Goal: Task Accomplishment & Management: Use online tool/utility

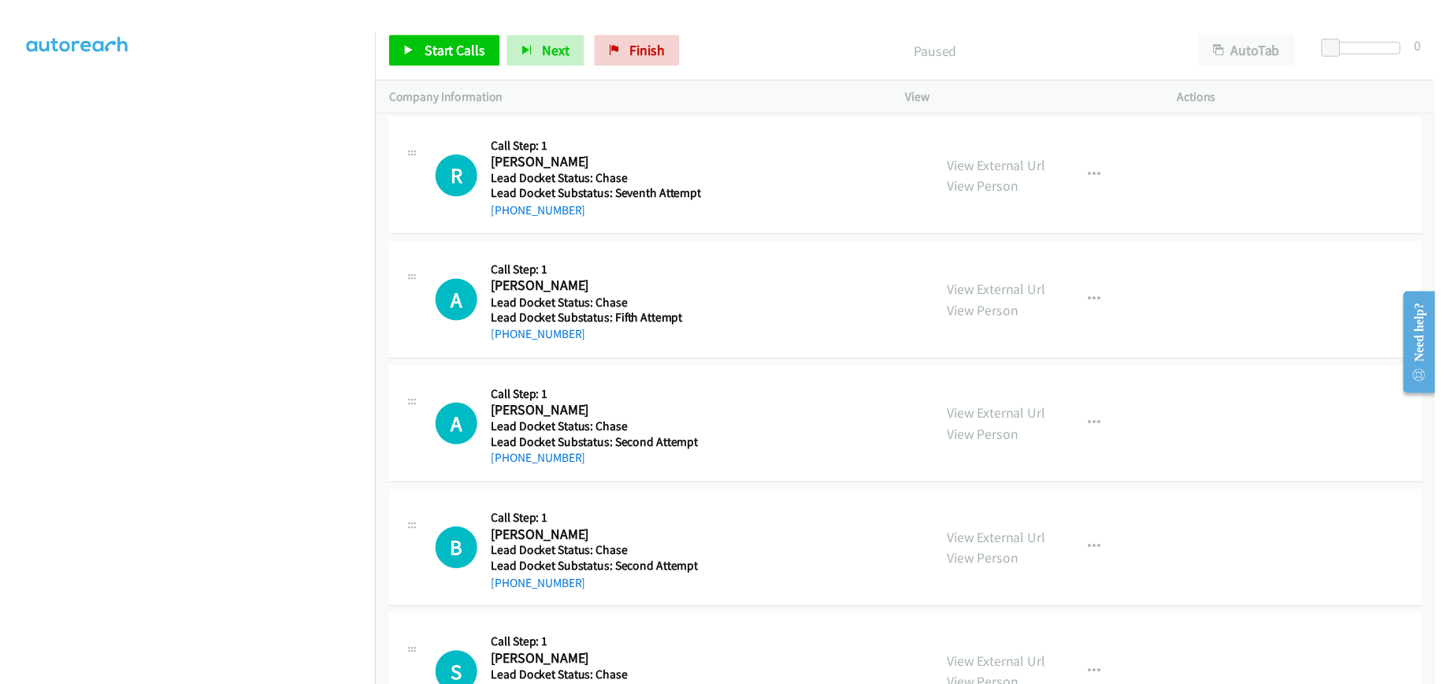
scroll to position [187, 0]
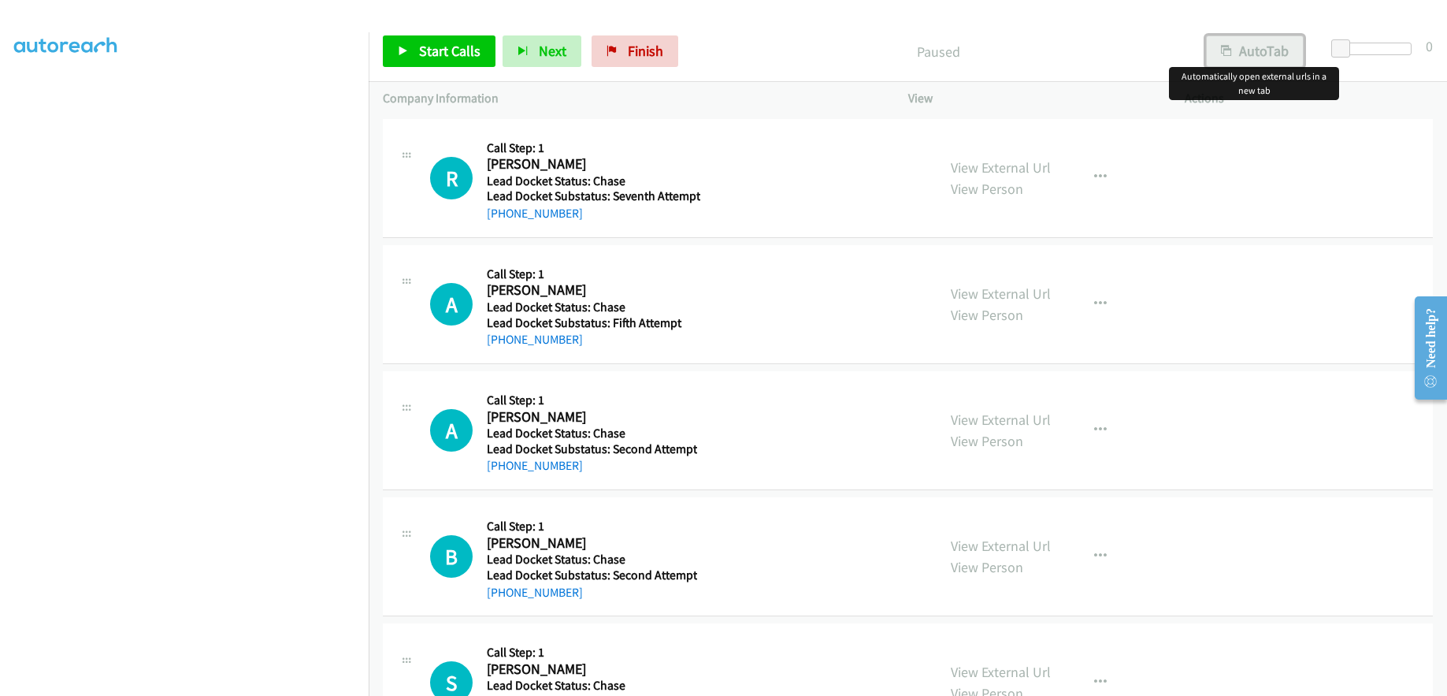
click at [1260, 48] on button "AutoTab" at bounding box center [1255, 51] width 98 height 32
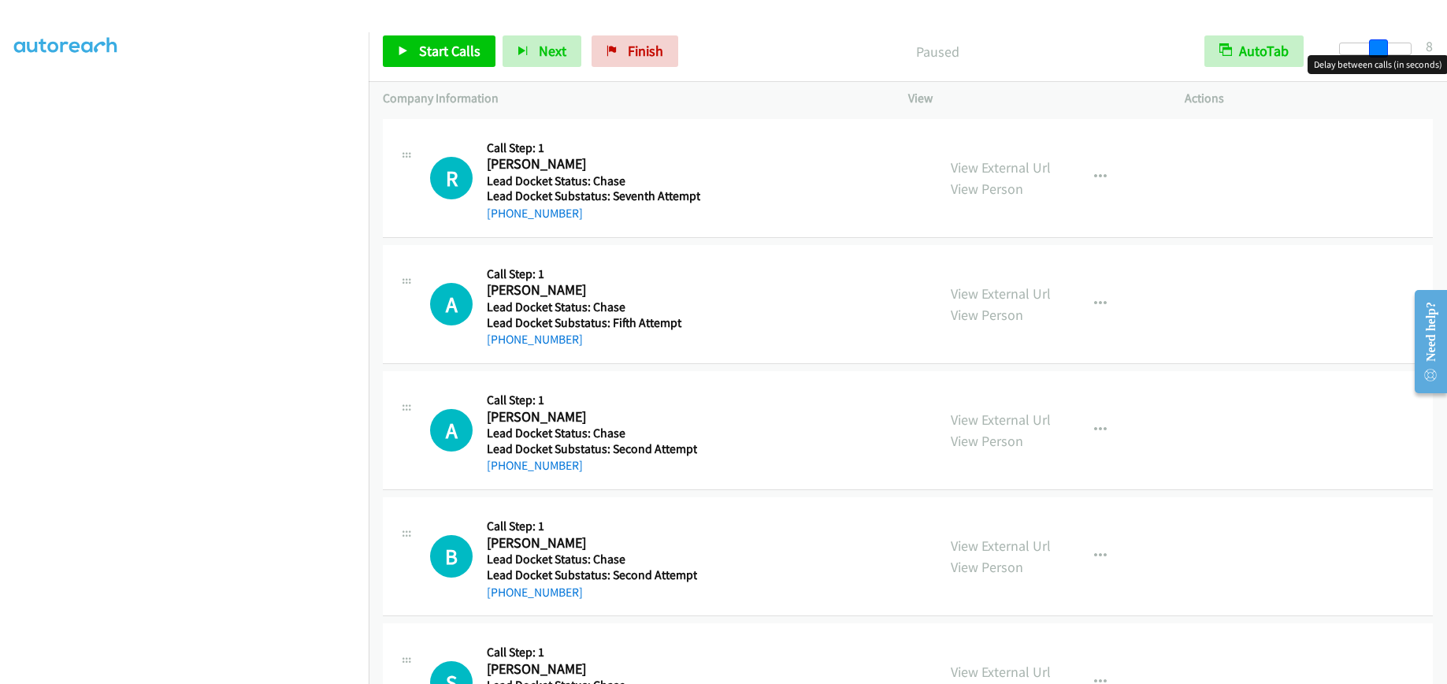
drag, startPoint x: 1346, startPoint y: 48, endPoint x: 1383, endPoint y: 46, distance: 37.1
click at [1383, 46] on span at bounding box center [1378, 48] width 19 height 19
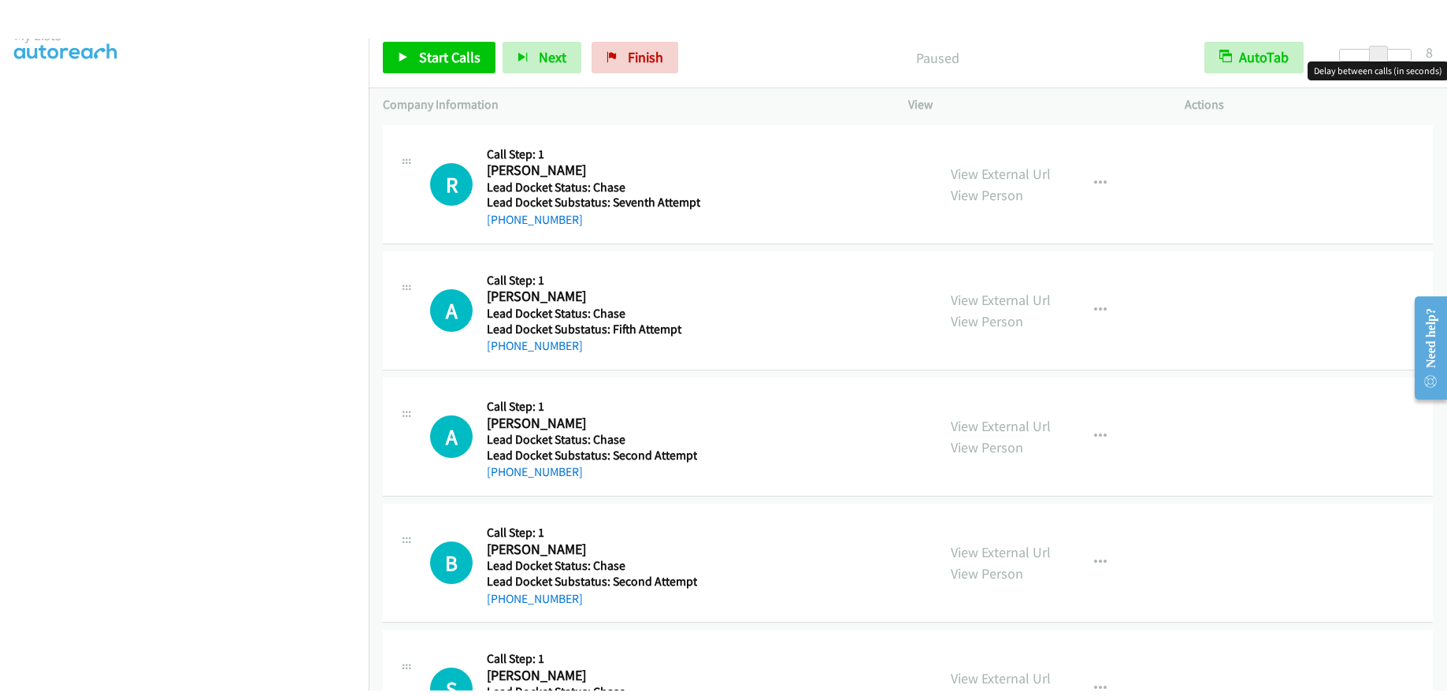
scroll to position [0, 0]
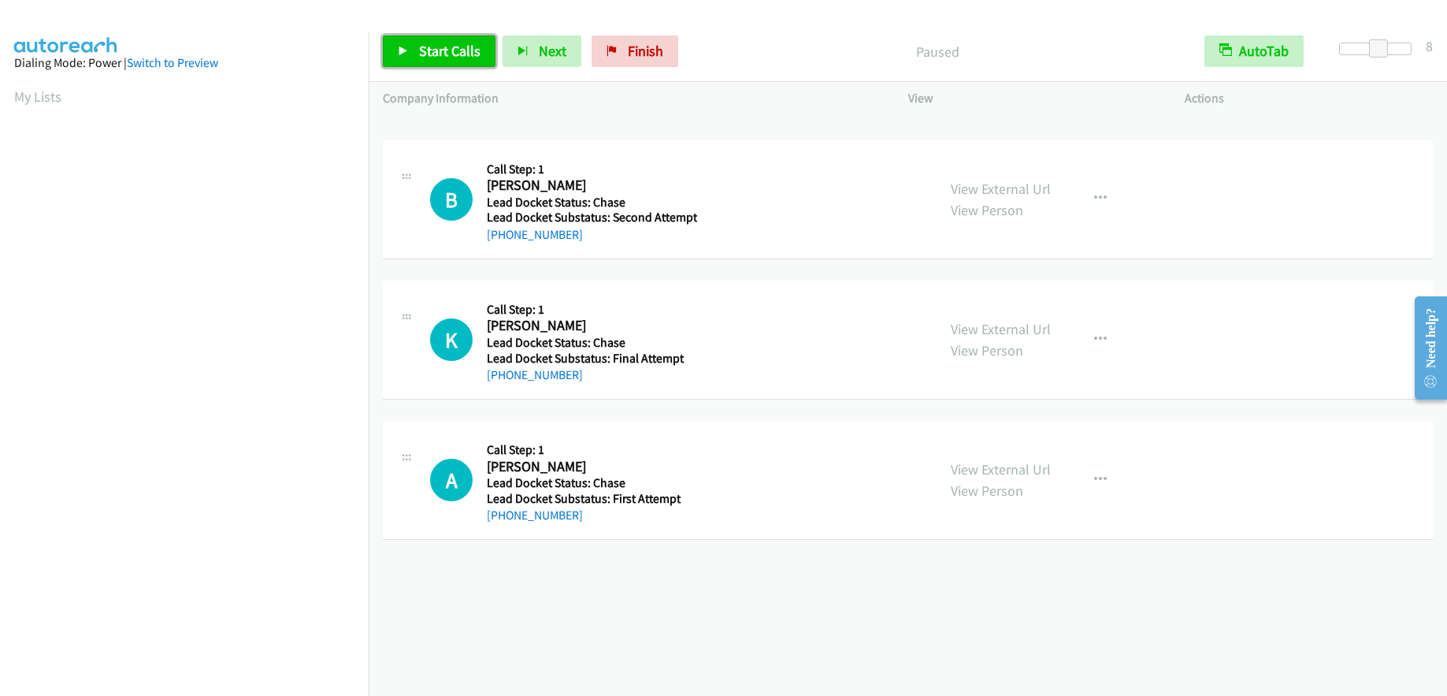
click at [446, 56] on span "Start Calls" at bounding box center [449, 51] width 61 height 18
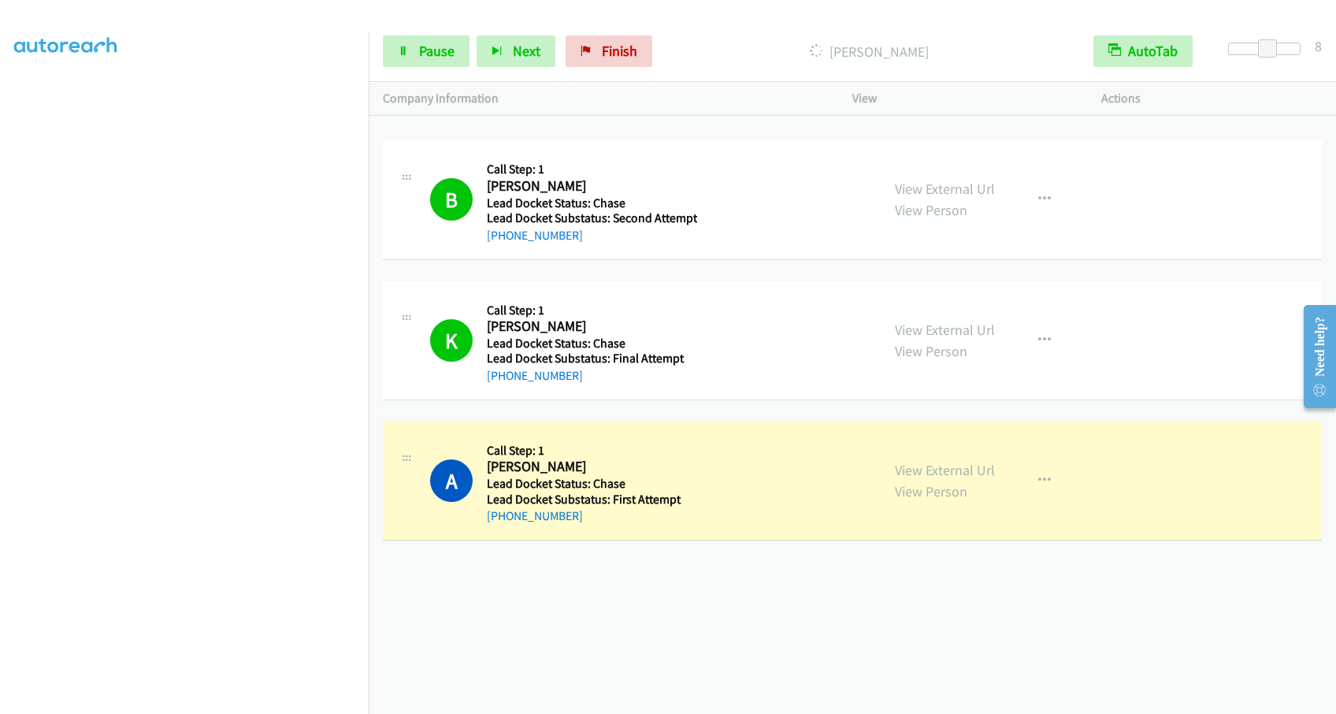
scroll to position [170, 0]
click at [454, 61] on link "Pause" at bounding box center [426, 51] width 87 height 32
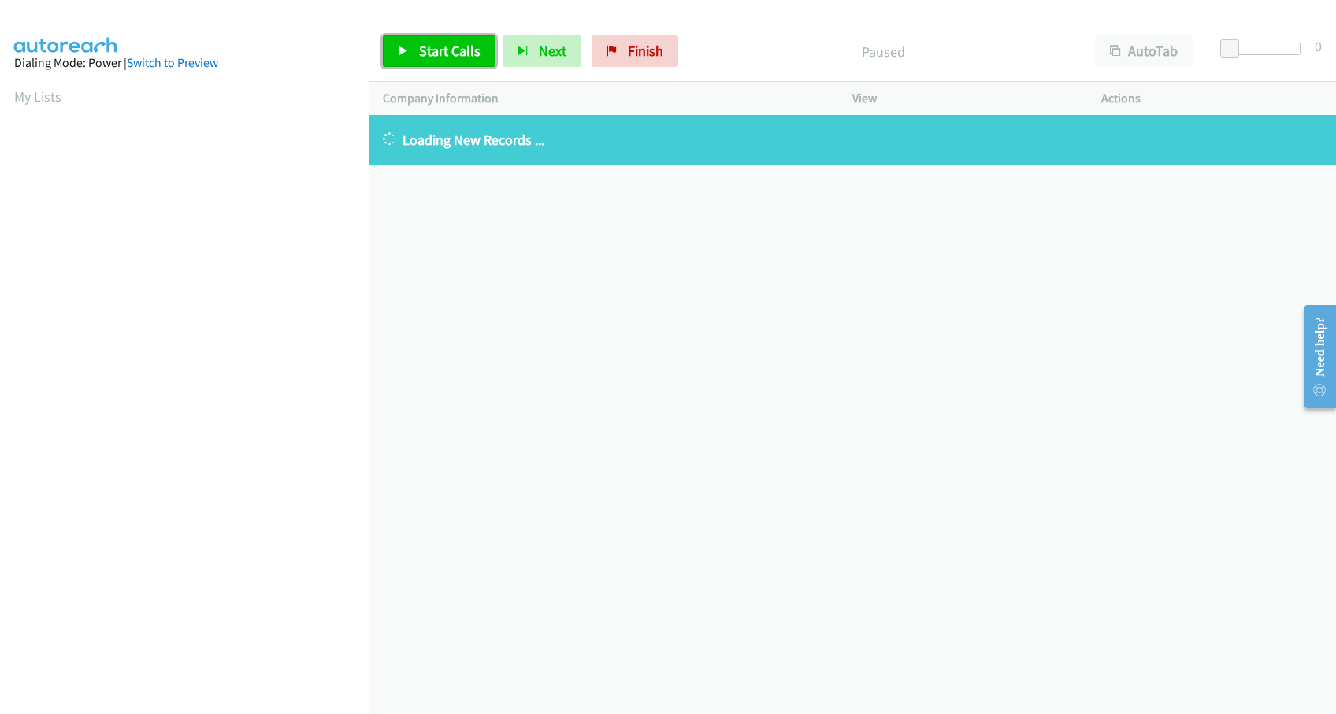
click at [476, 56] on span "Start Calls" at bounding box center [449, 51] width 61 height 18
click at [436, 50] on span "Pause" at bounding box center [436, 51] width 35 height 18
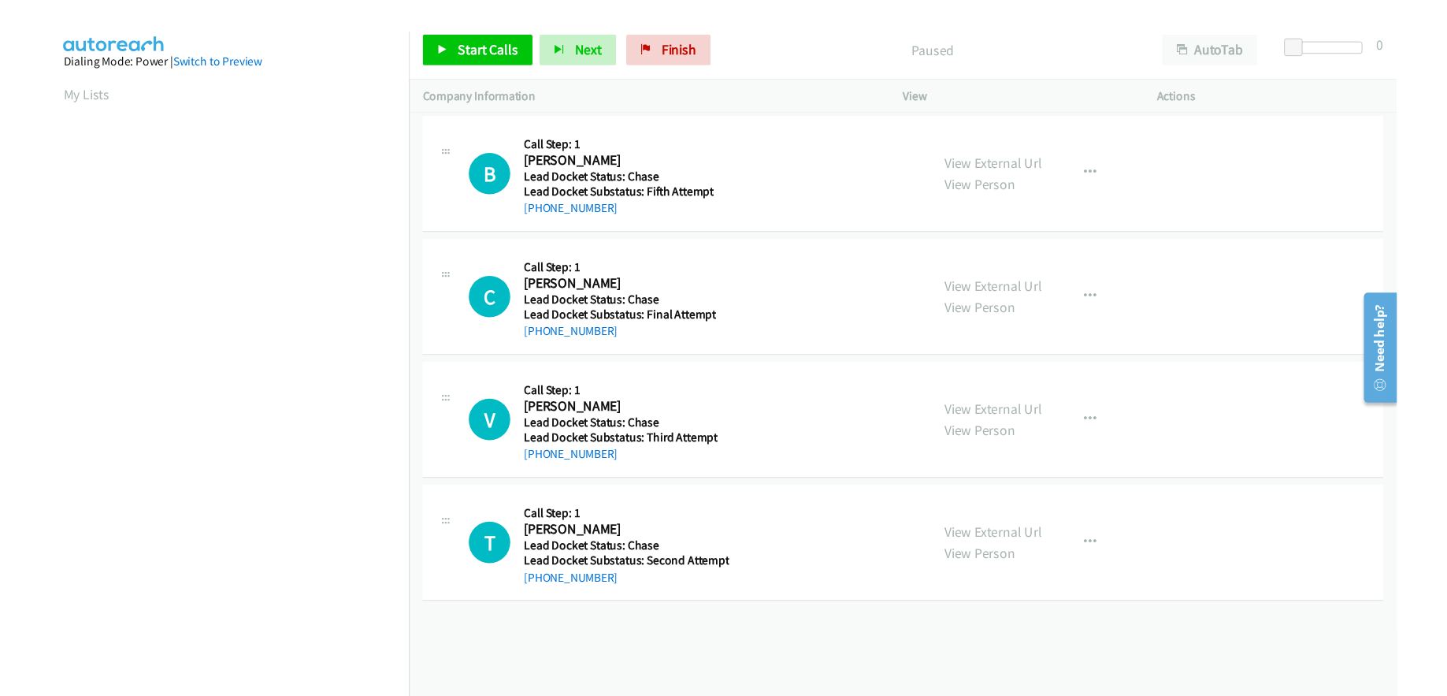
scroll to position [90, 0]
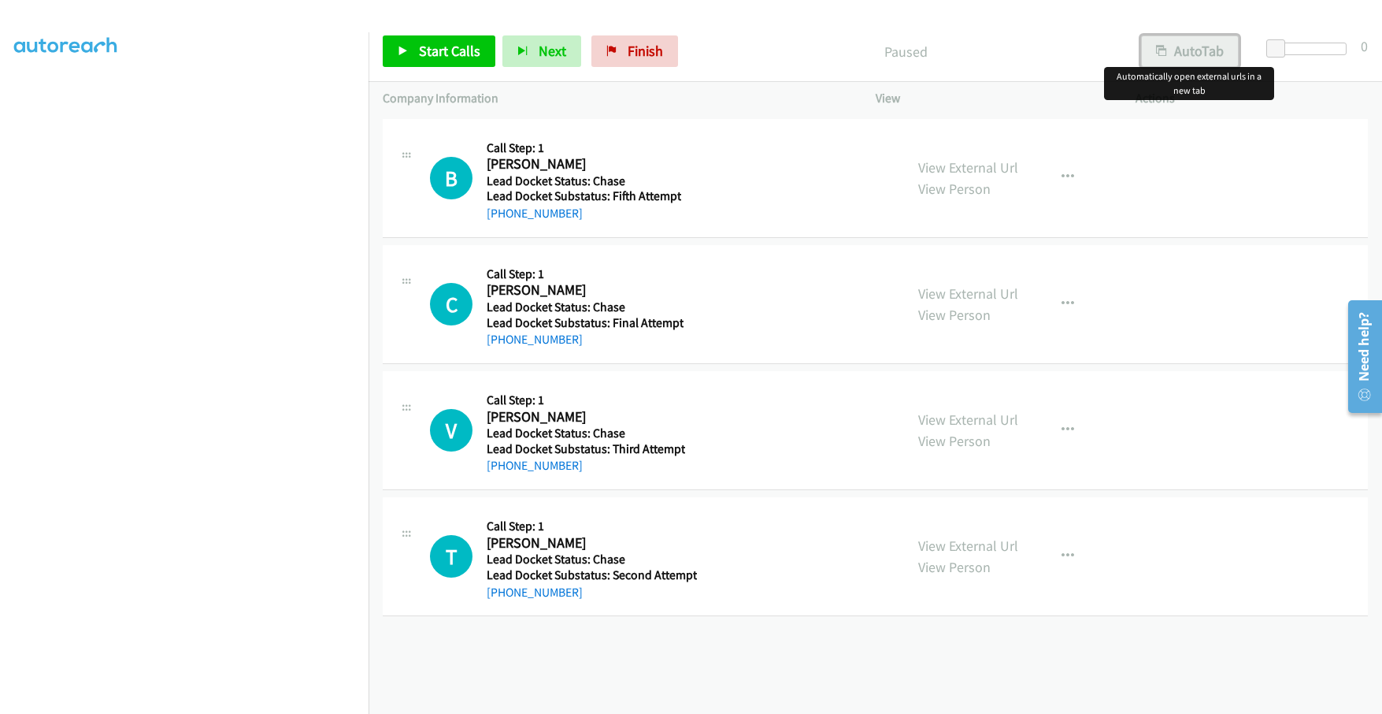
click at [1193, 56] on button "AutoTab" at bounding box center [1190, 51] width 98 height 32
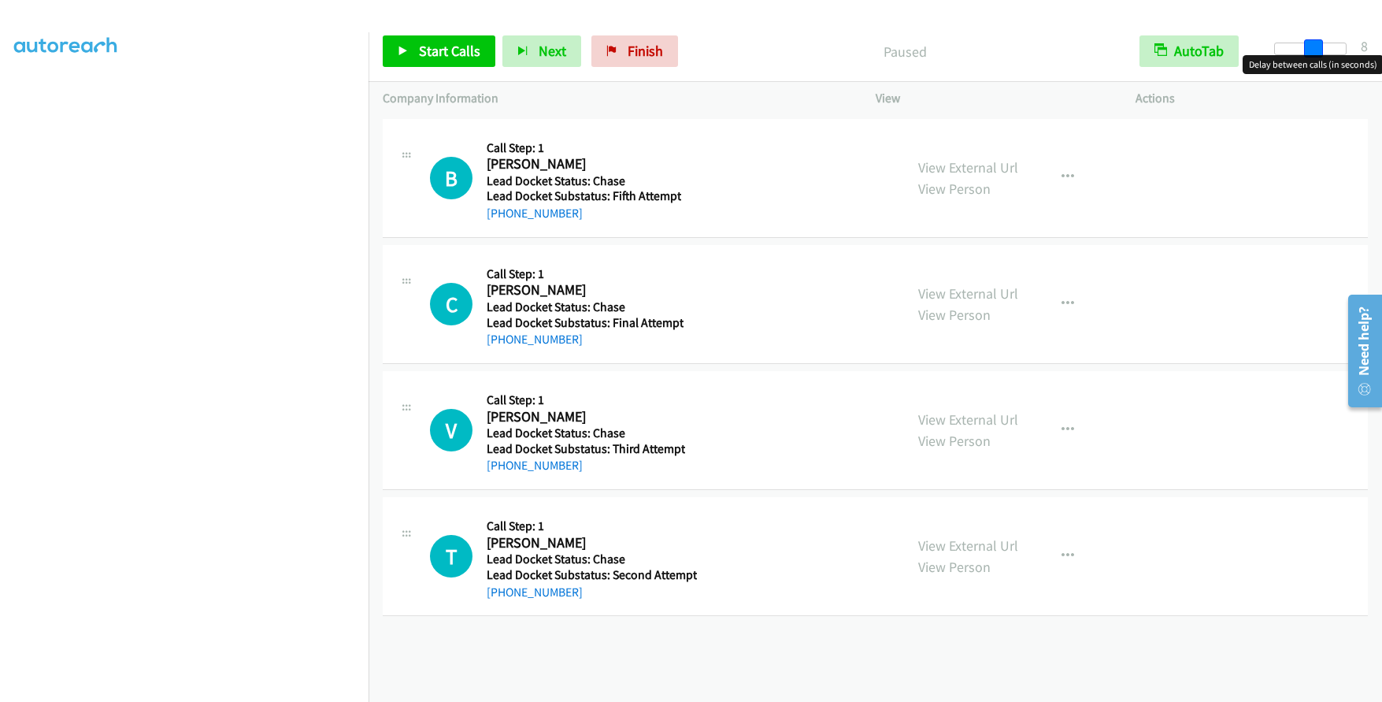
drag, startPoint x: 1276, startPoint y: 45, endPoint x: 1313, endPoint y: 50, distance: 37.4
click at [1313, 50] on span at bounding box center [1313, 48] width 19 height 19
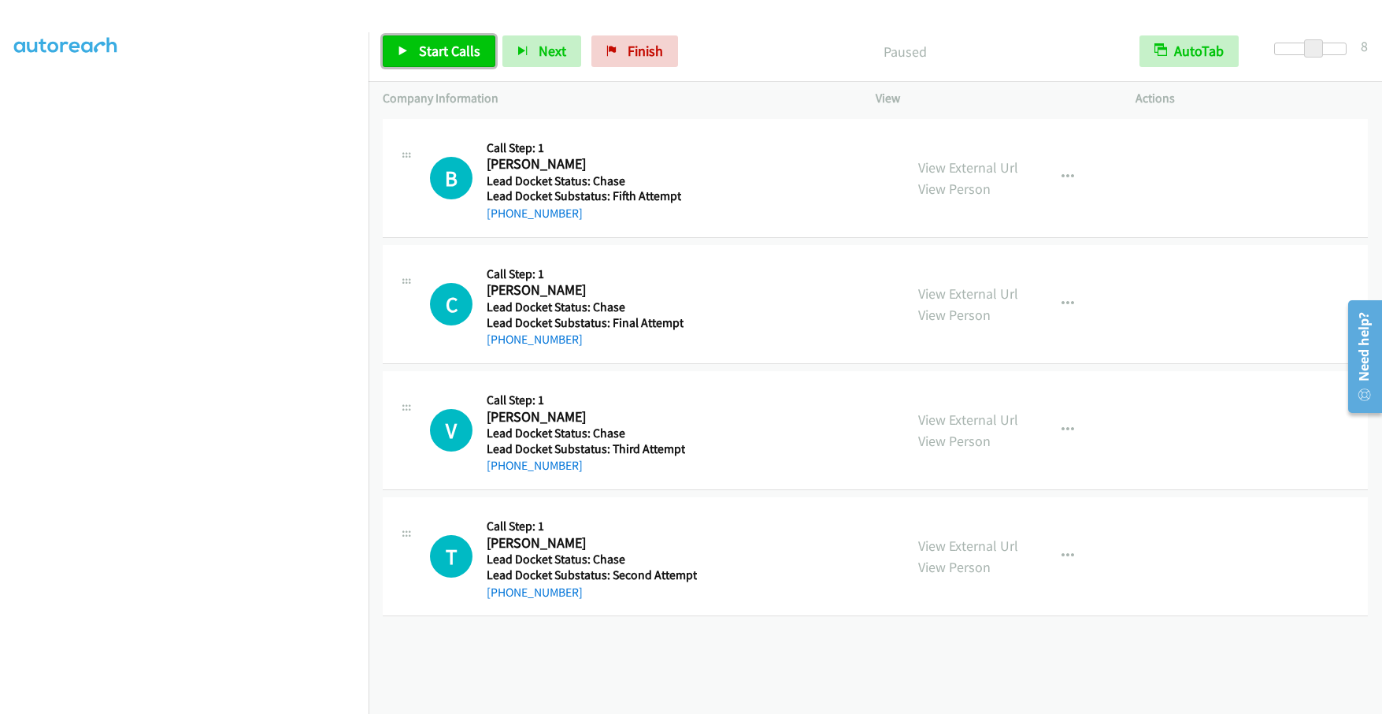
click at [459, 51] on span "Start Calls" at bounding box center [449, 51] width 61 height 18
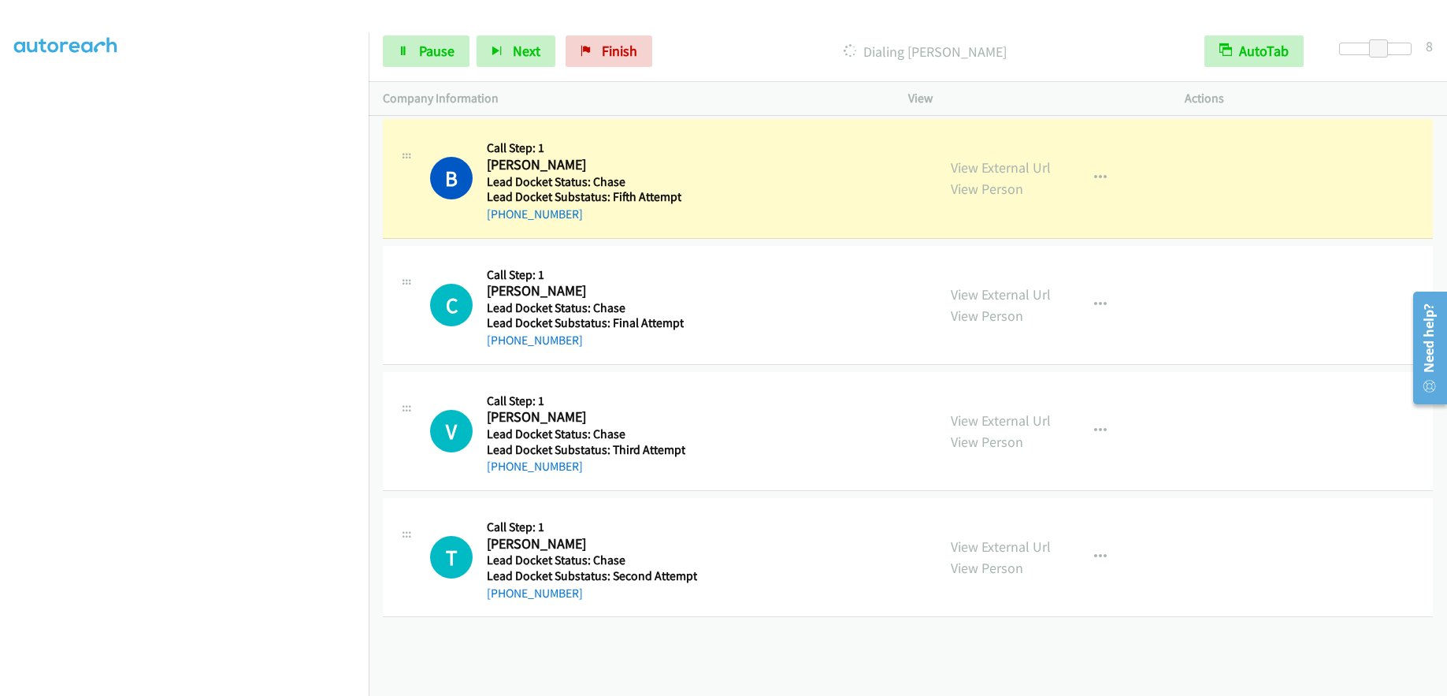
scroll to position [187, 0]
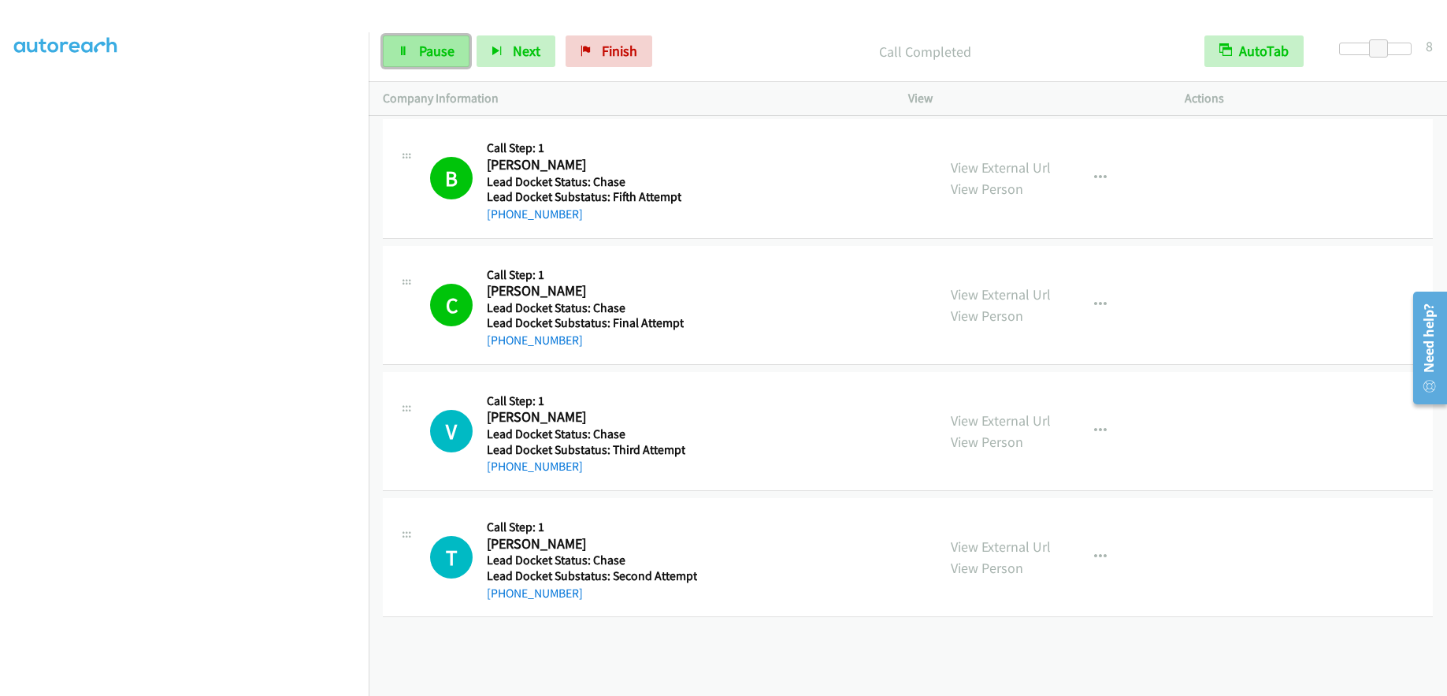
click at [451, 49] on span "Pause" at bounding box center [436, 51] width 35 height 18
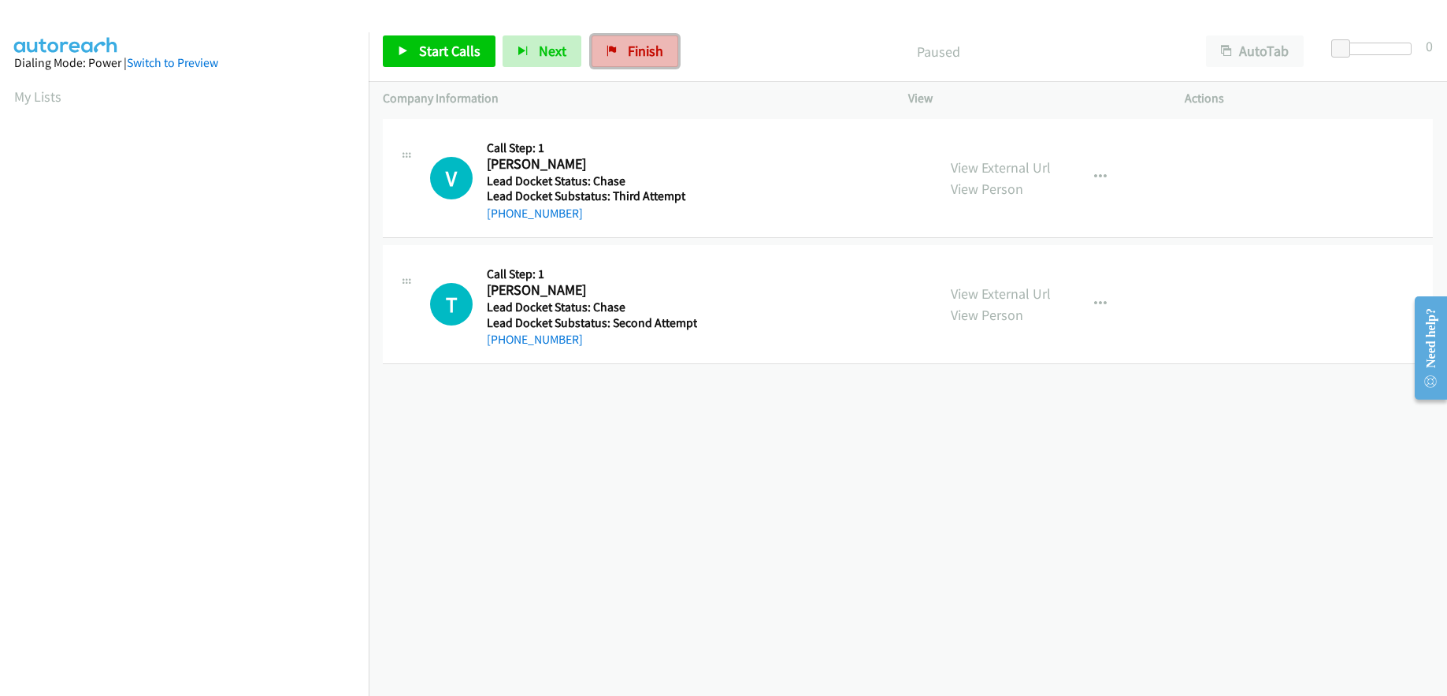
click at [612, 54] on icon at bounding box center [612, 51] width 11 height 11
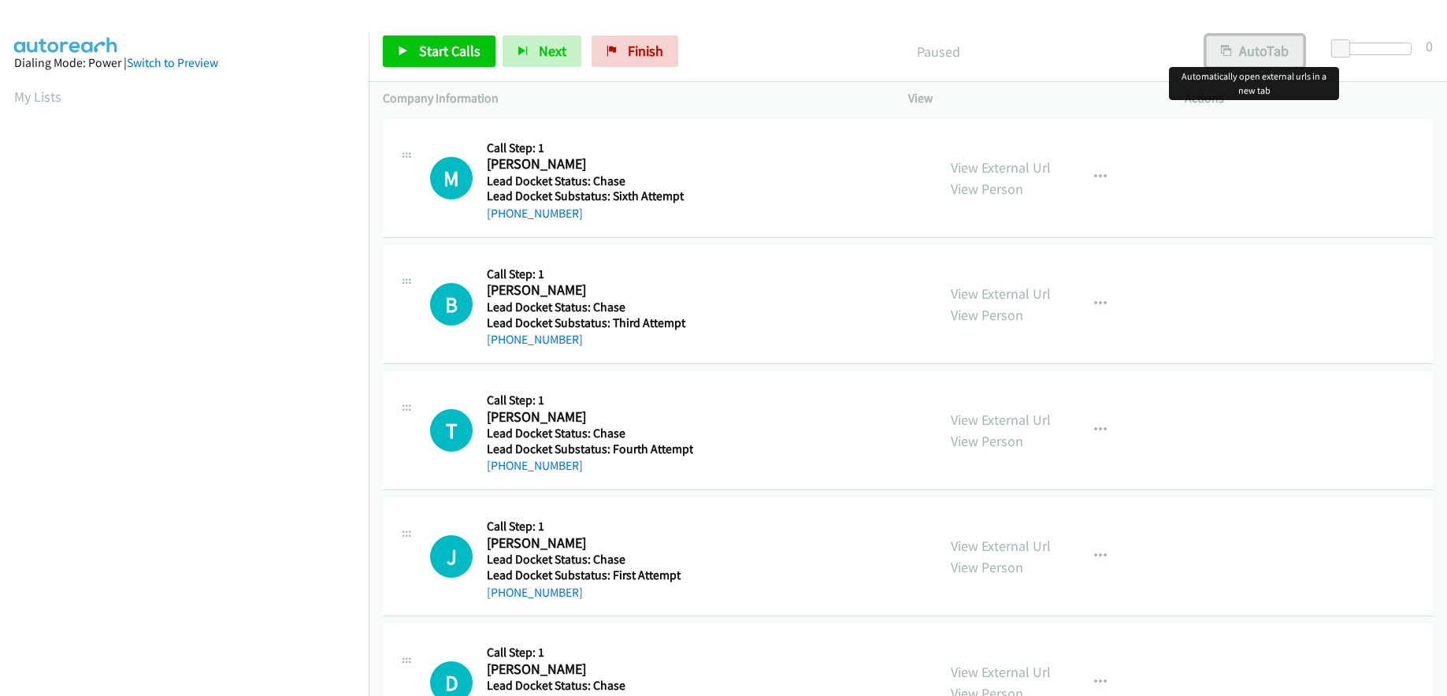
click at [1288, 57] on button "AutoTab" at bounding box center [1255, 51] width 98 height 32
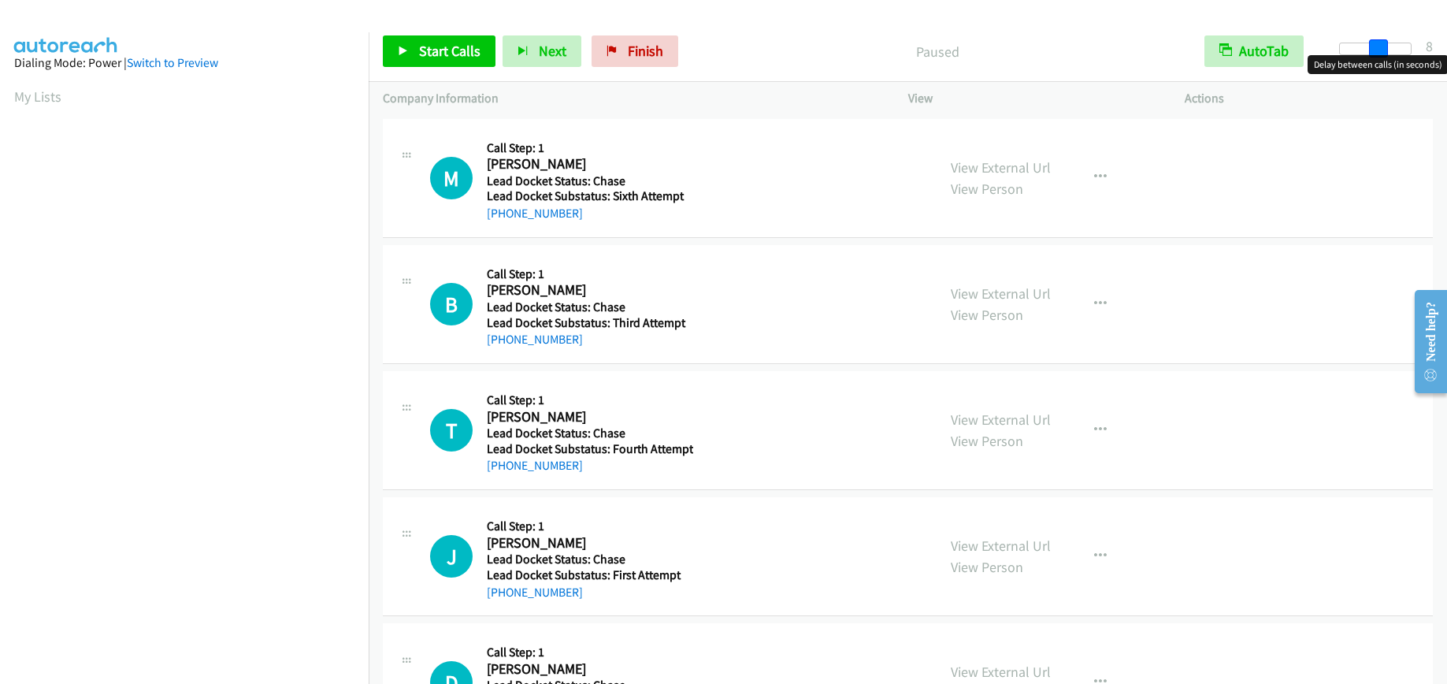
drag, startPoint x: 1341, startPoint y: 51, endPoint x: 1379, endPoint y: 57, distance: 39.1
click at [1379, 57] on body "Start Calls Pause Next Finish Paused AutoTab AutoTab 8 Company Information Info…" at bounding box center [723, 37] width 1447 height 75
click at [469, 53] on span "Start Calls" at bounding box center [449, 51] width 61 height 18
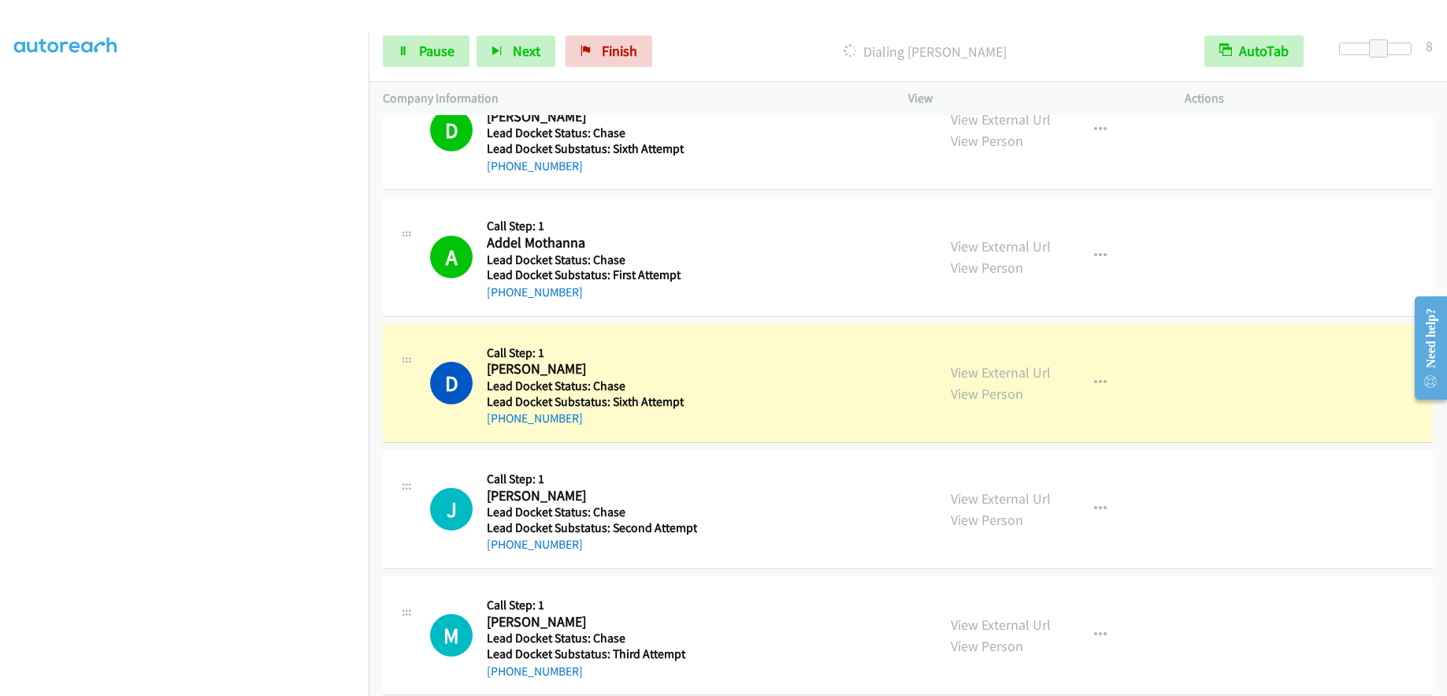
scroll to position [788, 0]
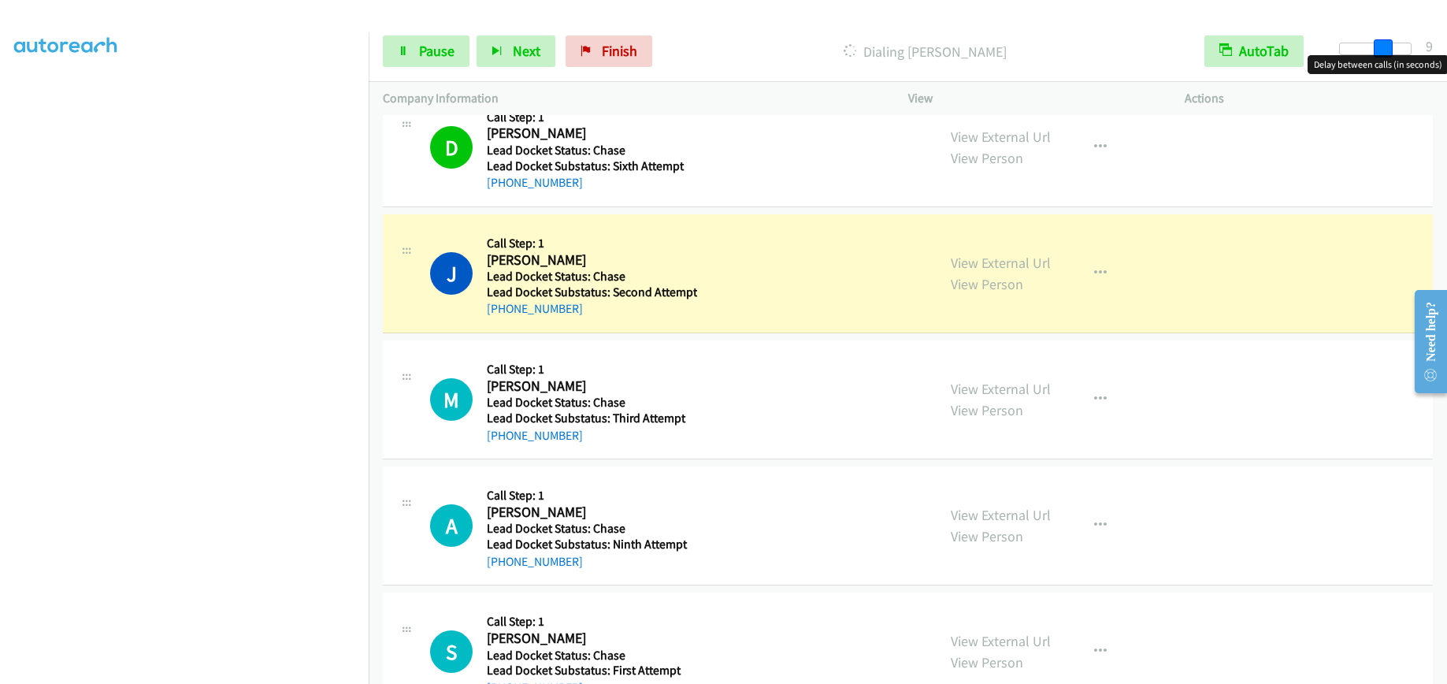
click at [1383, 47] on span at bounding box center [1383, 48] width 19 height 19
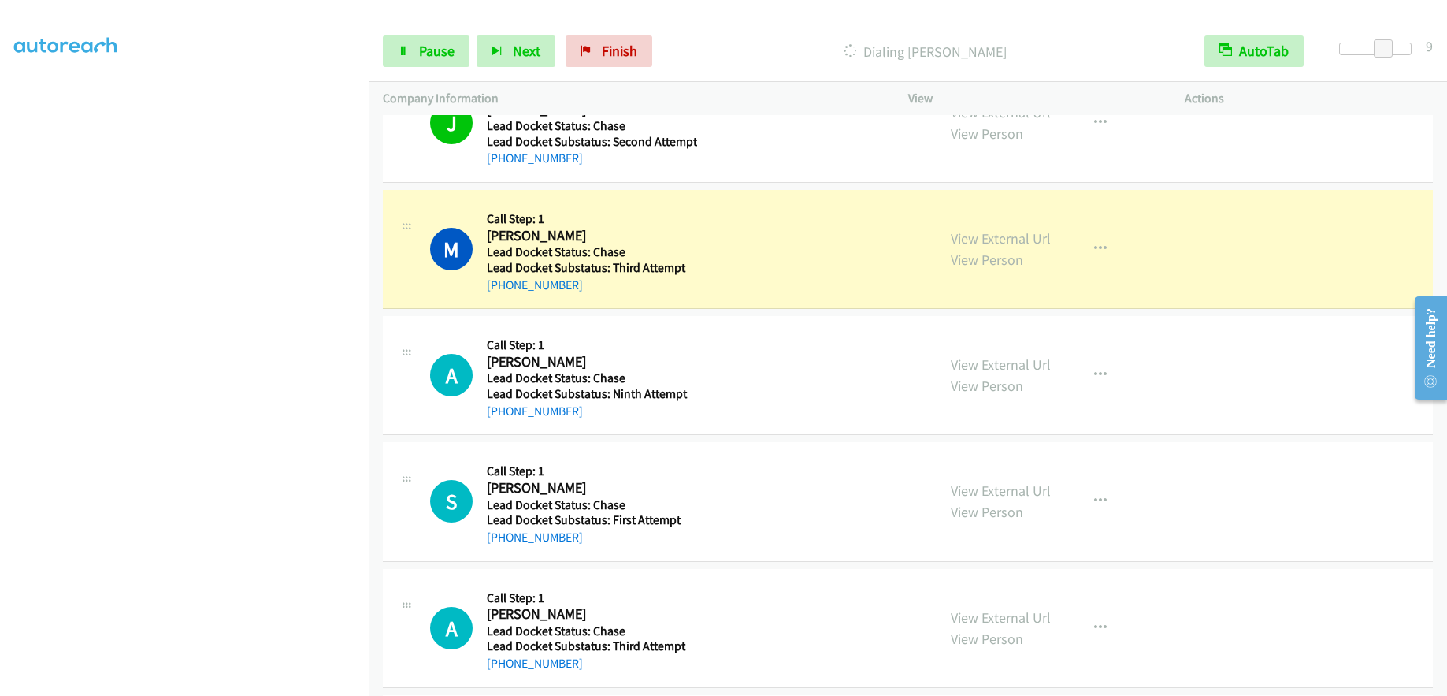
scroll to position [945, 0]
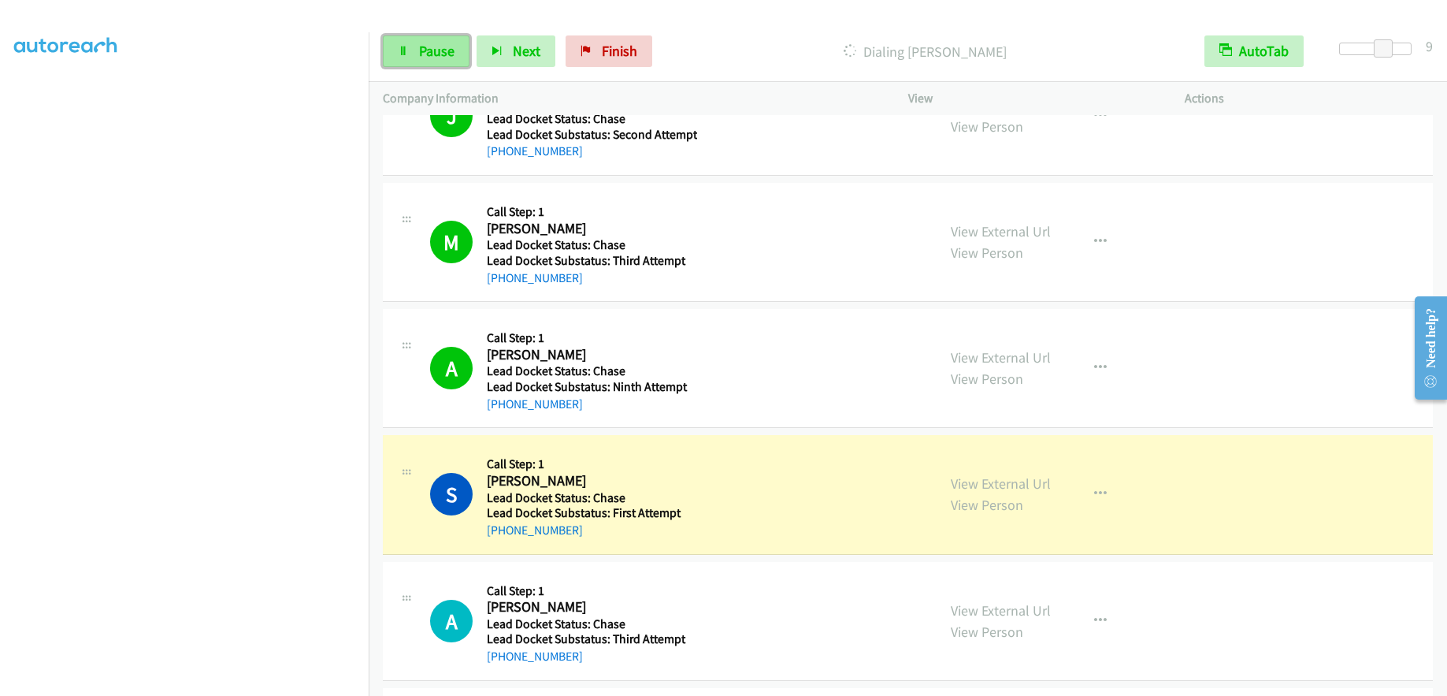
click at [424, 39] on link "Pause" at bounding box center [426, 51] width 87 height 32
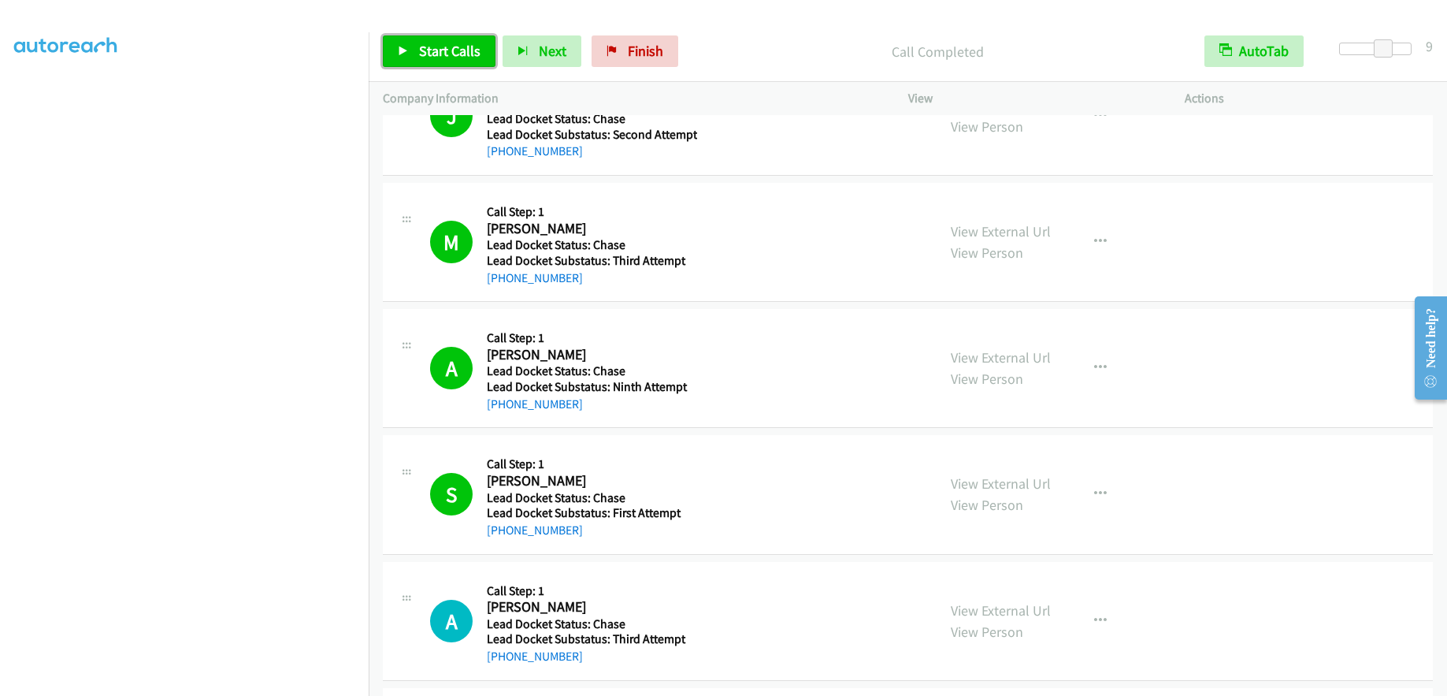
click at [456, 51] on span "Start Calls" at bounding box center [449, 51] width 61 height 18
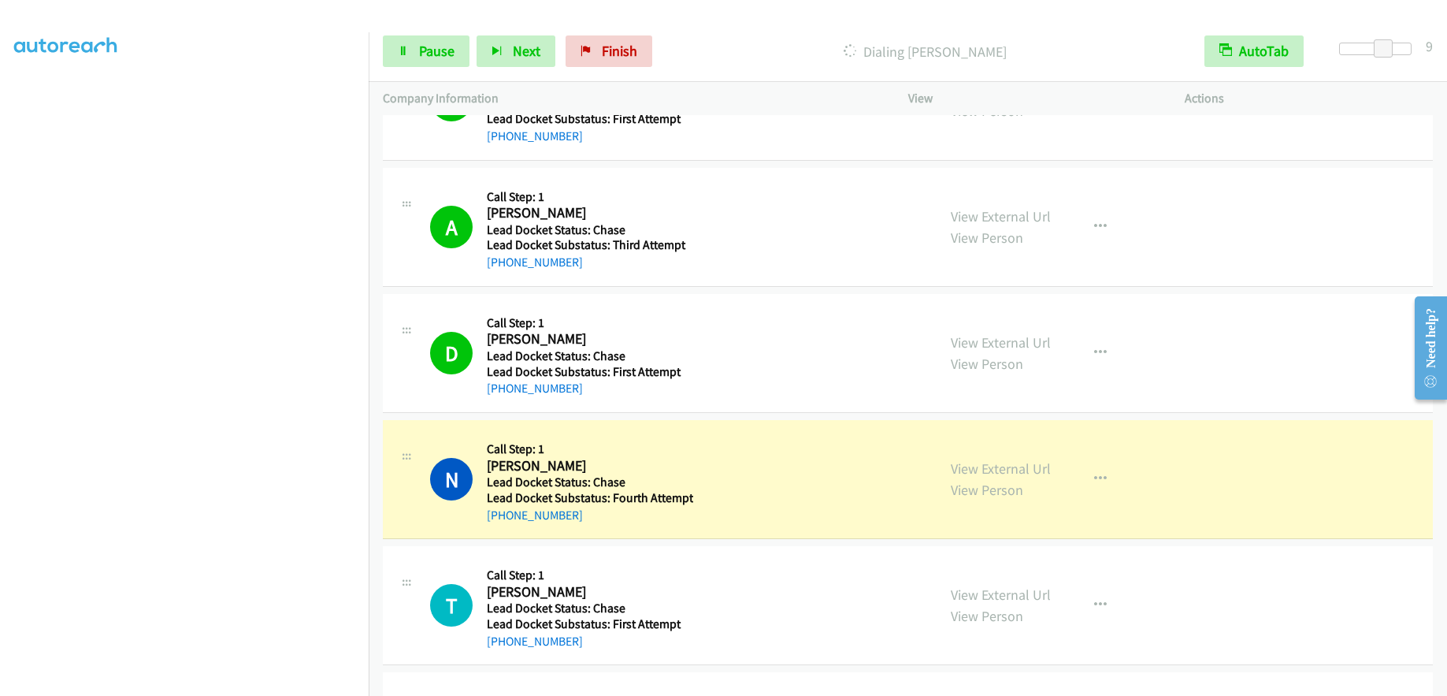
scroll to position [1733, 0]
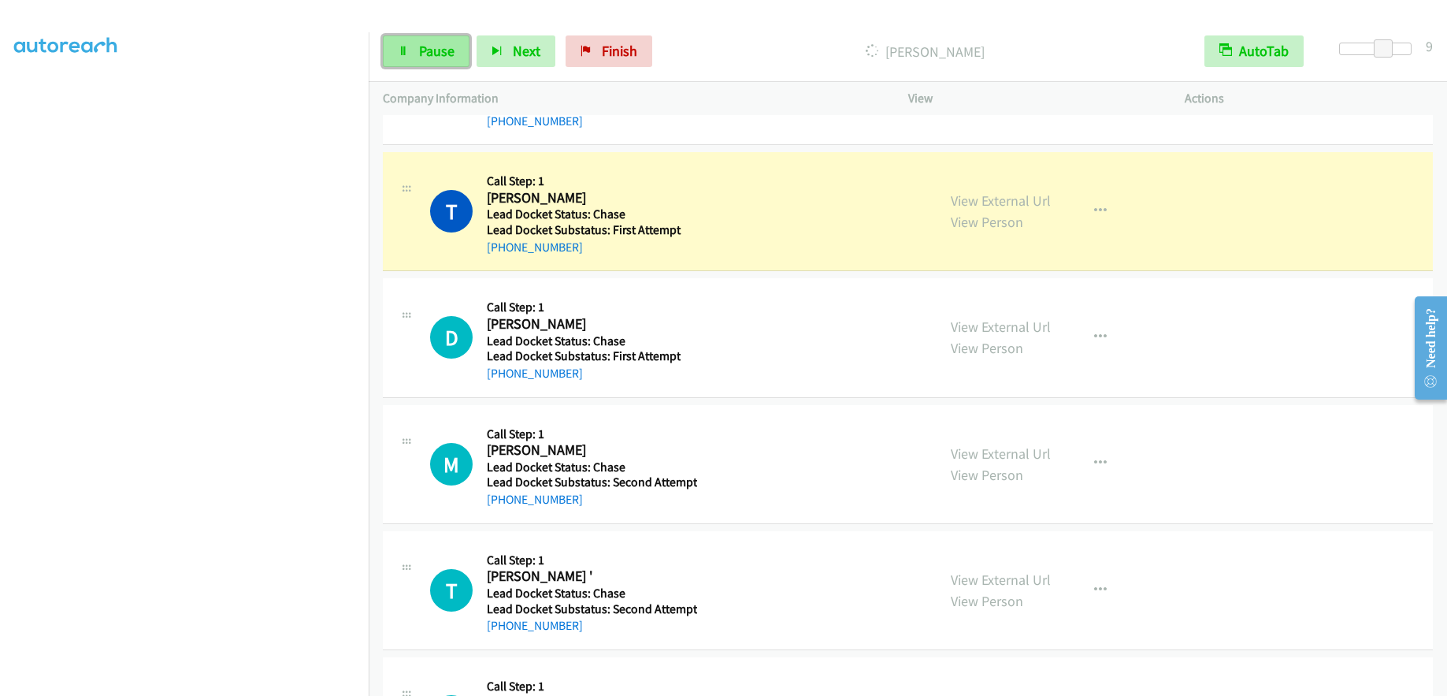
click at [428, 52] on span "Pause" at bounding box center [436, 51] width 35 height 18
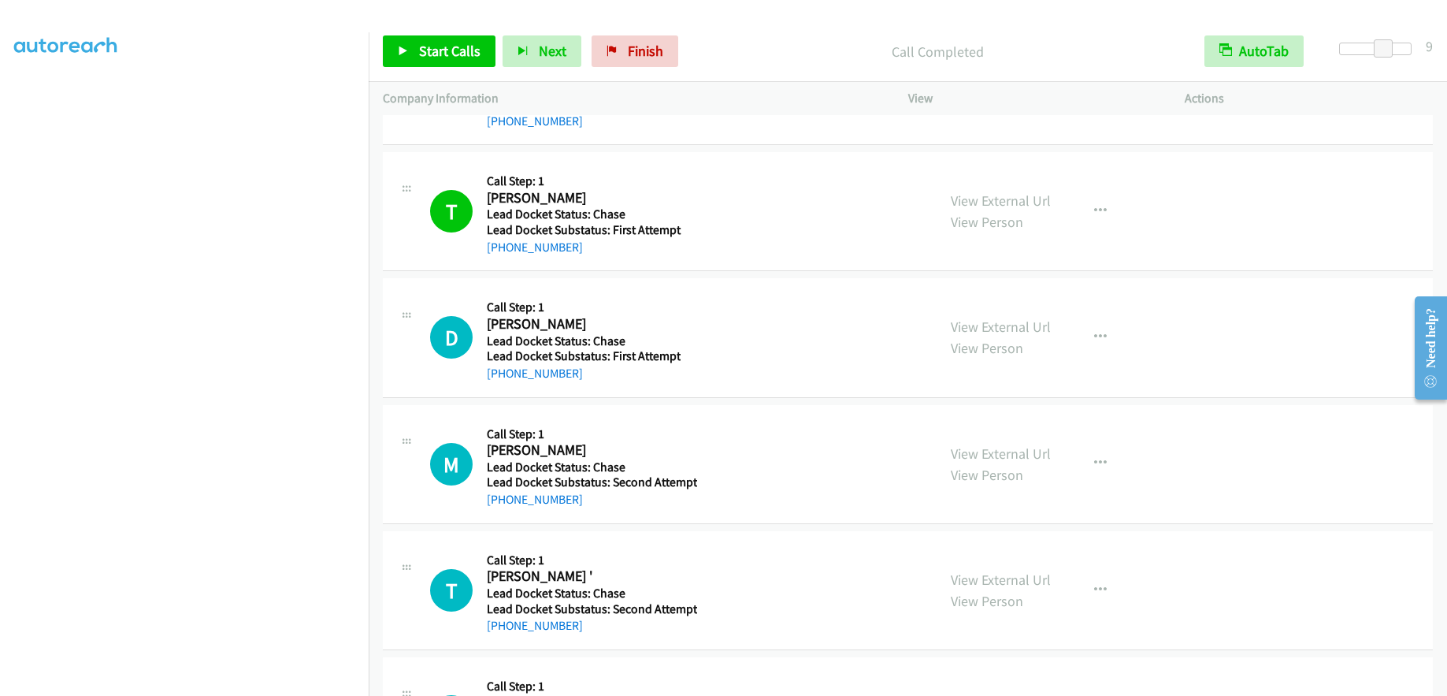
scroll to position [187, 0]
click at [470, 50] on span "Start Calls" at bounding box center [449, 51] width 61 height 18
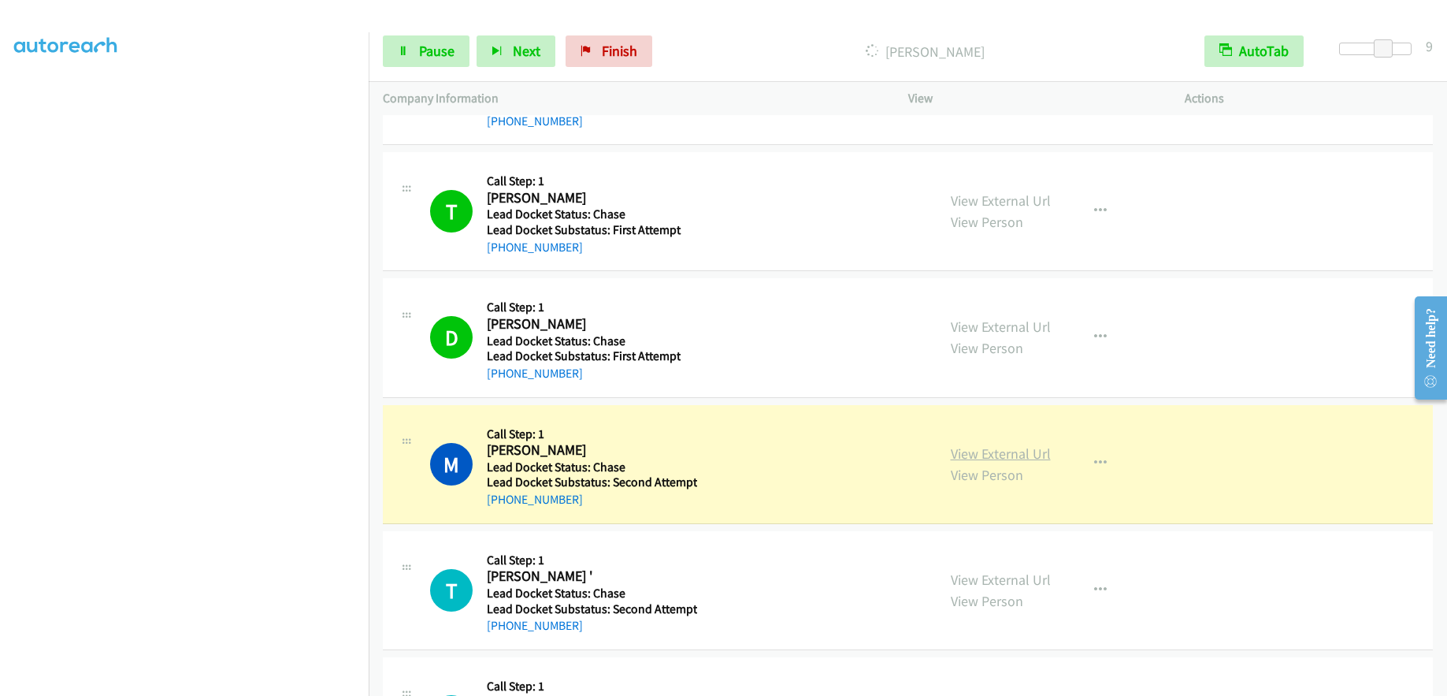
scroll to position [2127, 0]
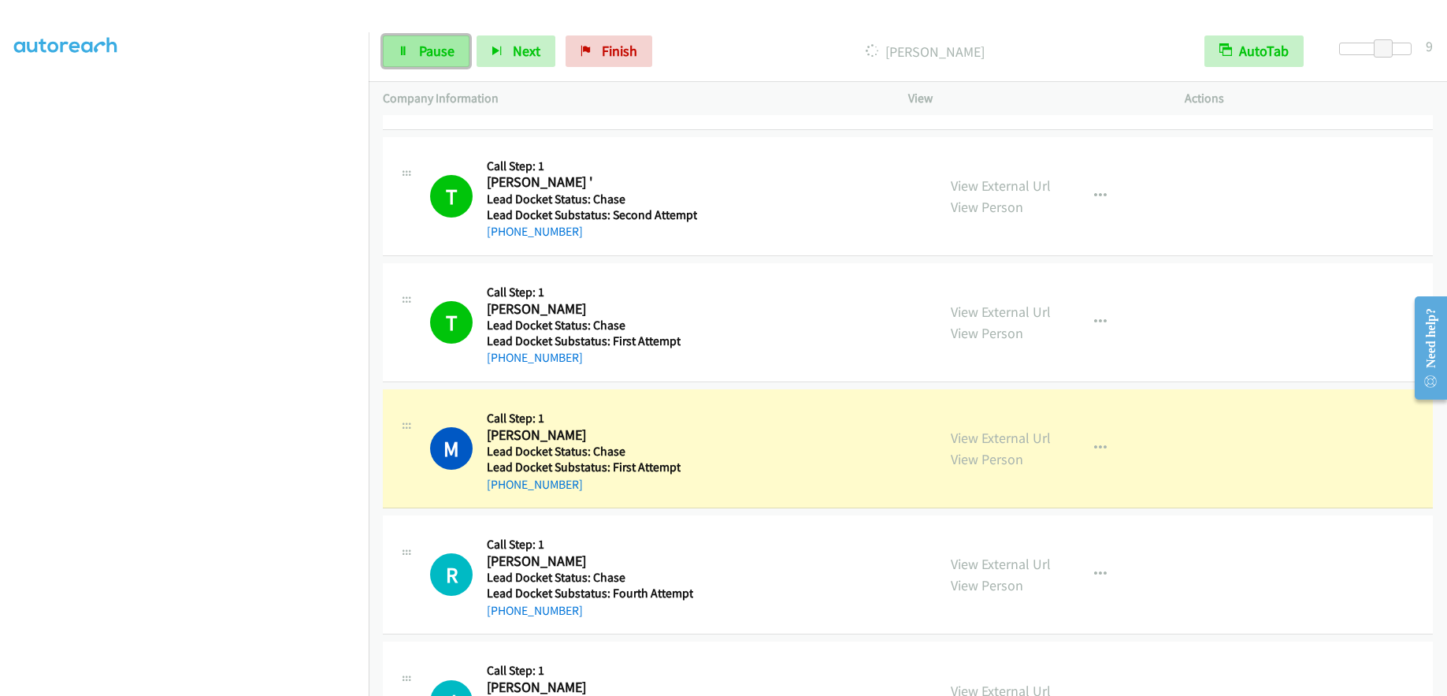
click at [440, 59] on span "Pause" at bounding box center [436, 51] width 35 height 18
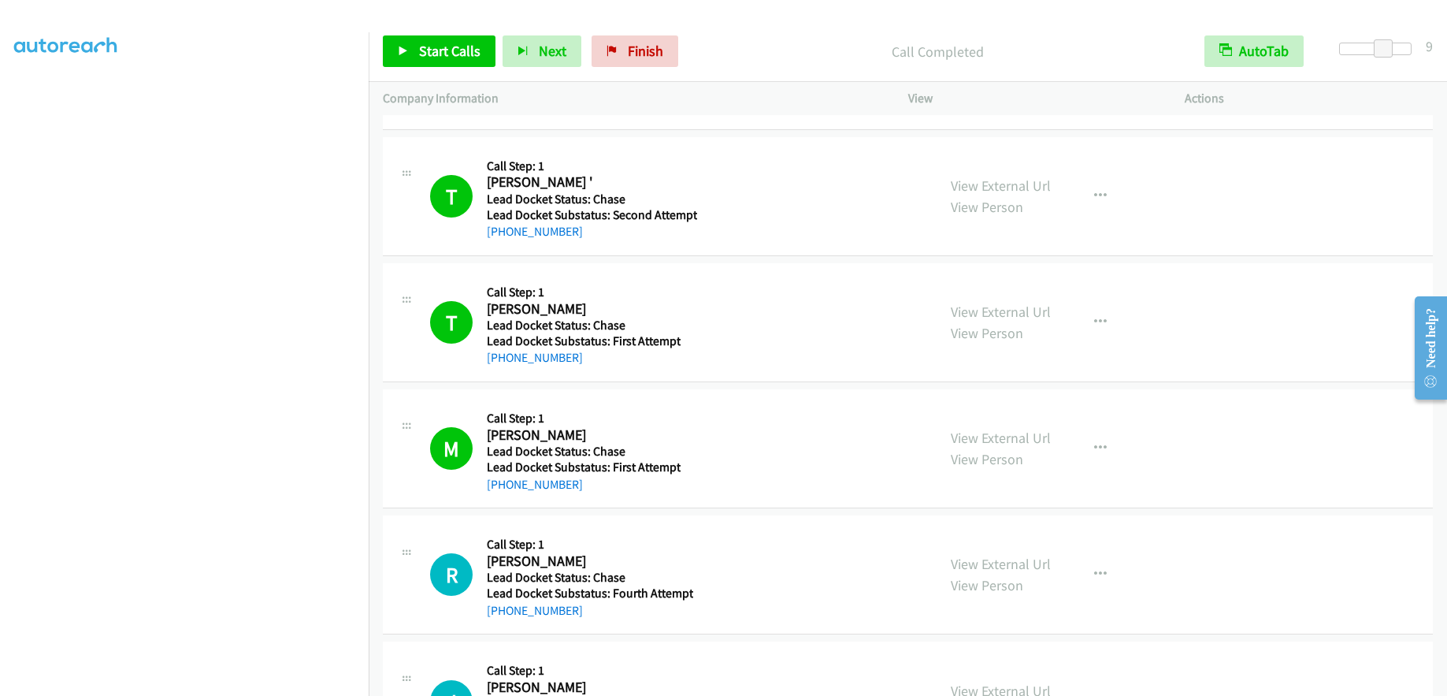
scroll to position [187, 0]
click at [423, 48] on span "Start Calls" at bounding box center [449, 51] width 61 height 18
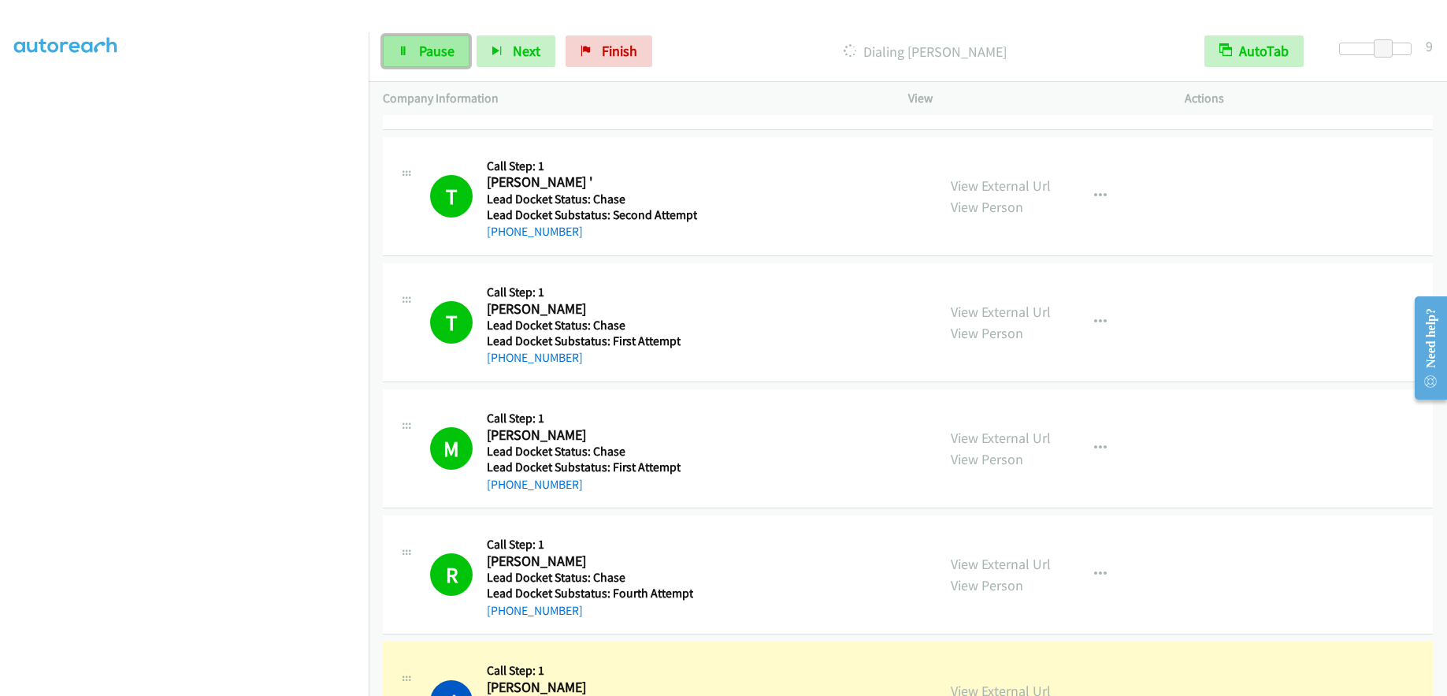
click at [439, 44] on span "Pause" at bounding box center [436, 51] width 35 height 18
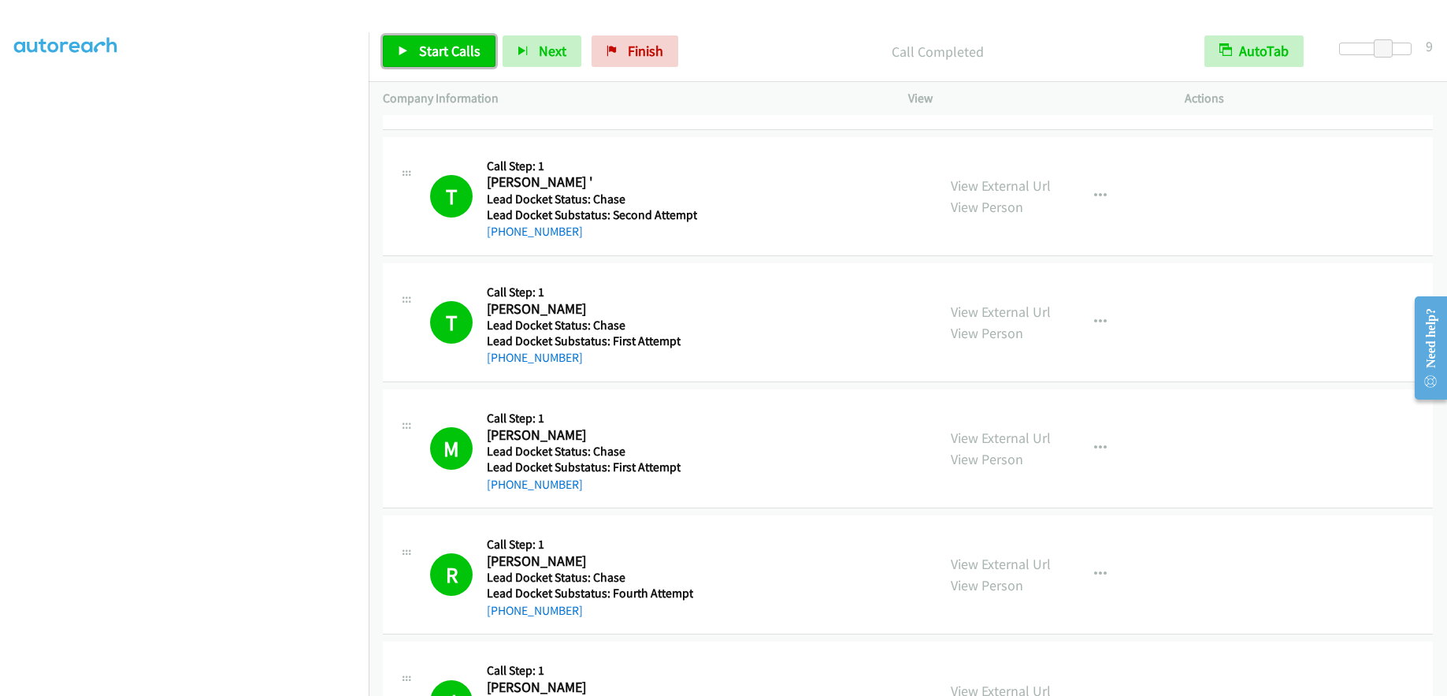
click at [436, 46] on span "Start Calls" at bounding box center [449, 51] width 61 height 18
click at [452, 49] on span "Pause" at bounding box center [436, 51] width 35 height 18
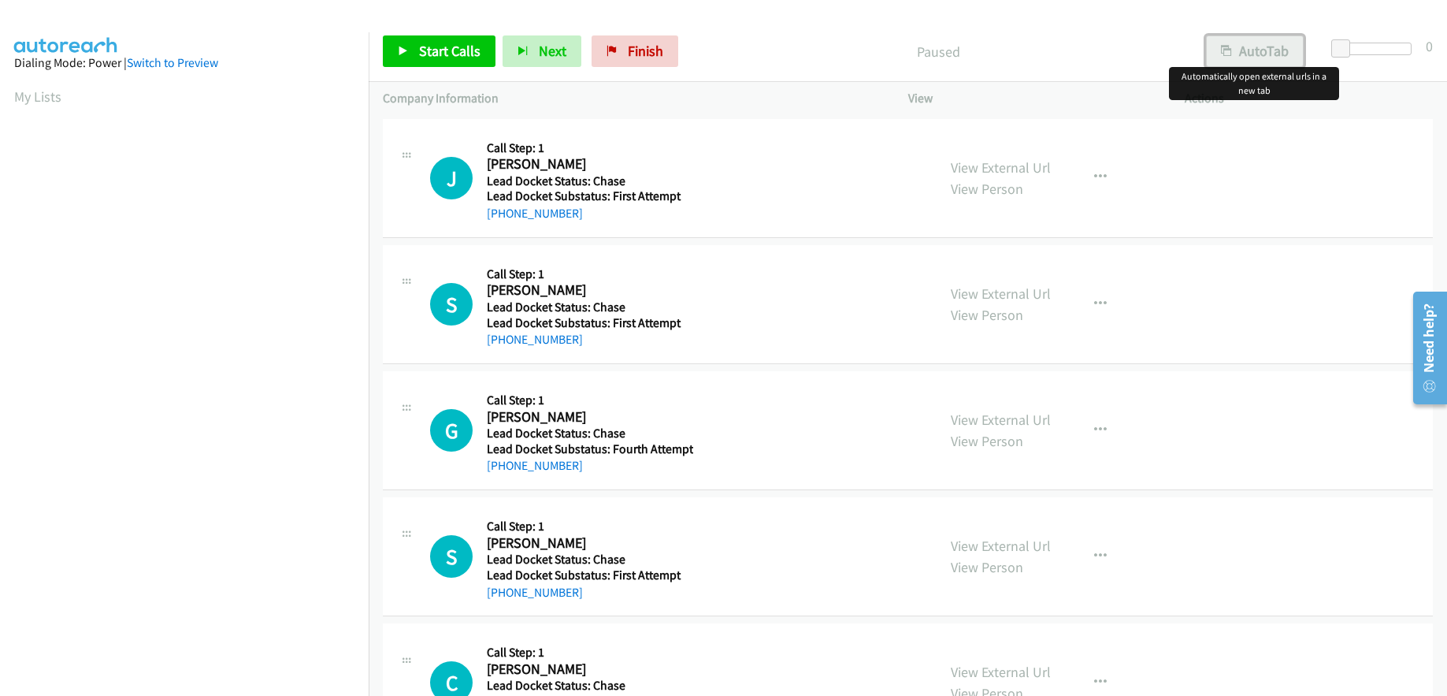
click at [1236, 56] on button "AutoTab" at bounding box center [1255, 51] width 98 height 32
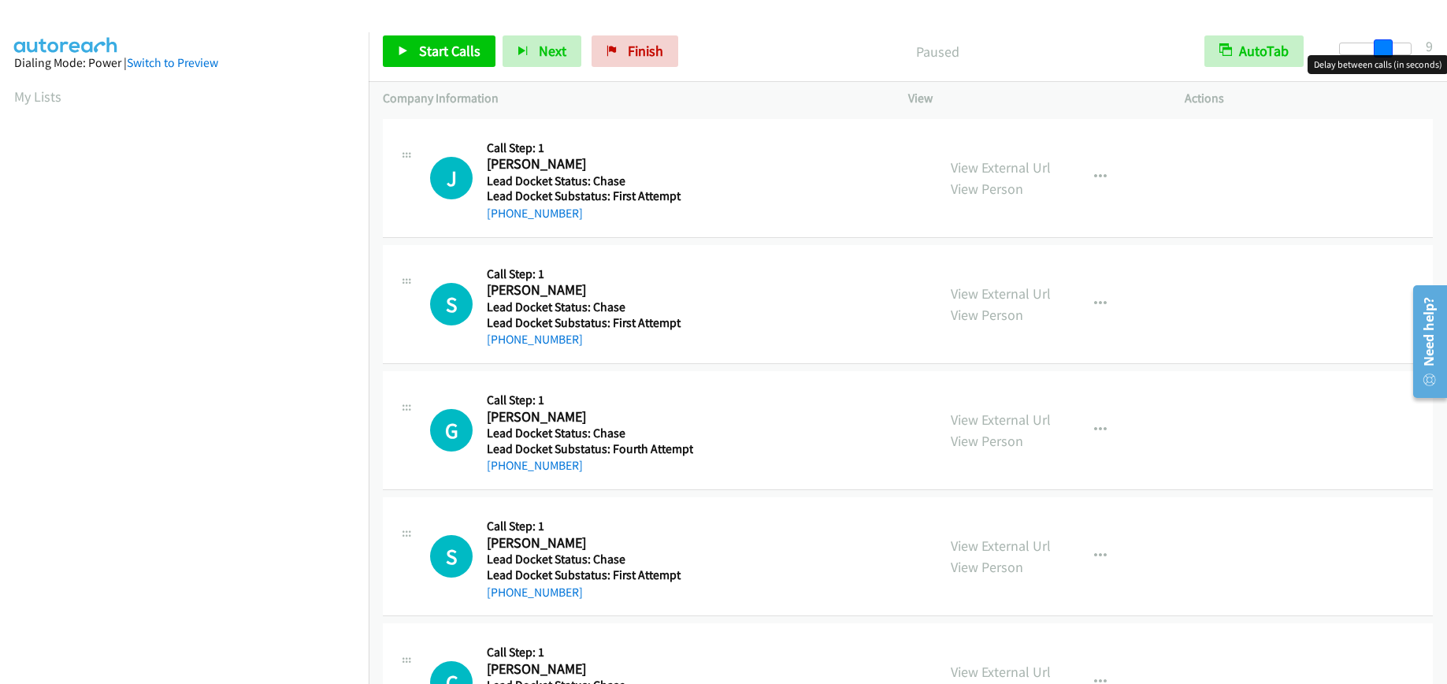
drag, startPoint x: 1337, startPoint y: 49, endPoint x: 1382, endPoint y: 44, distance: 45.1
click at [1382, 44] on span at bounding box center [1383, 48] width 19 height 19
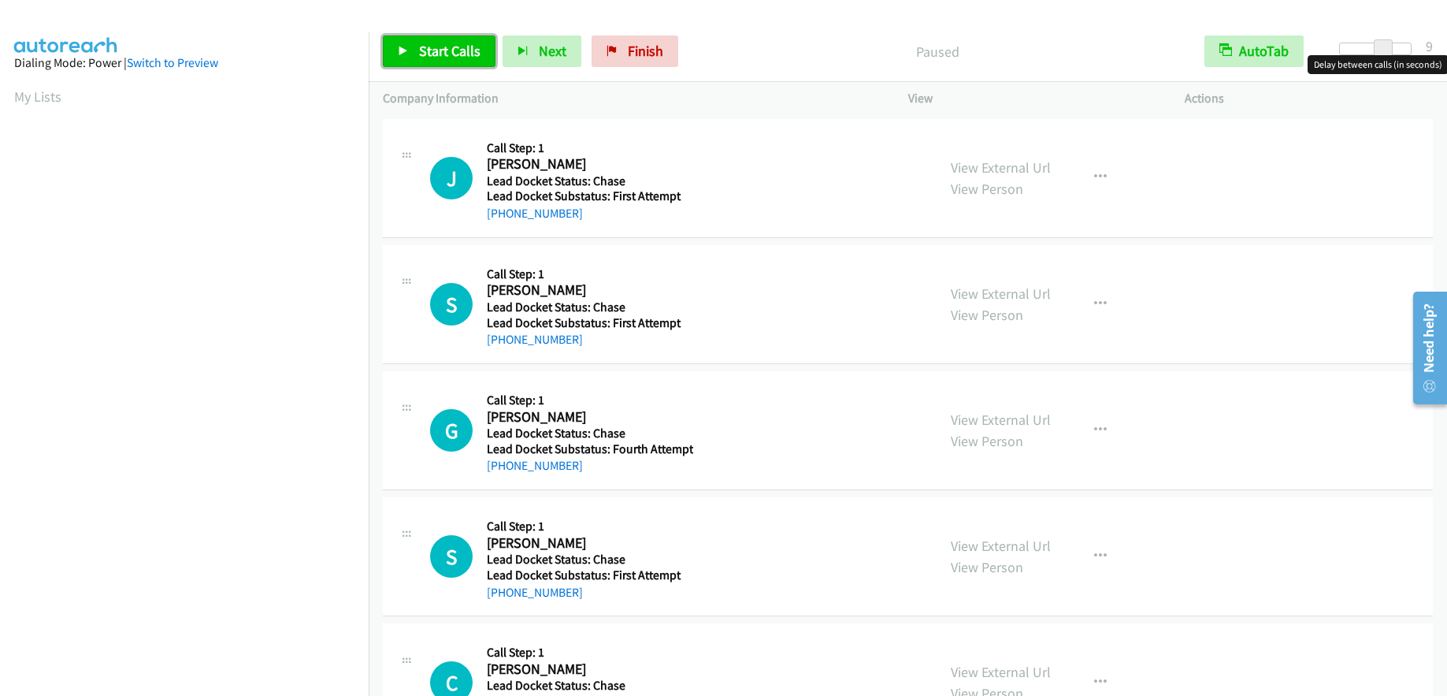
click at [457, 53] on span "Start Calls" at bounding box center [449, 51] width 61 height 18
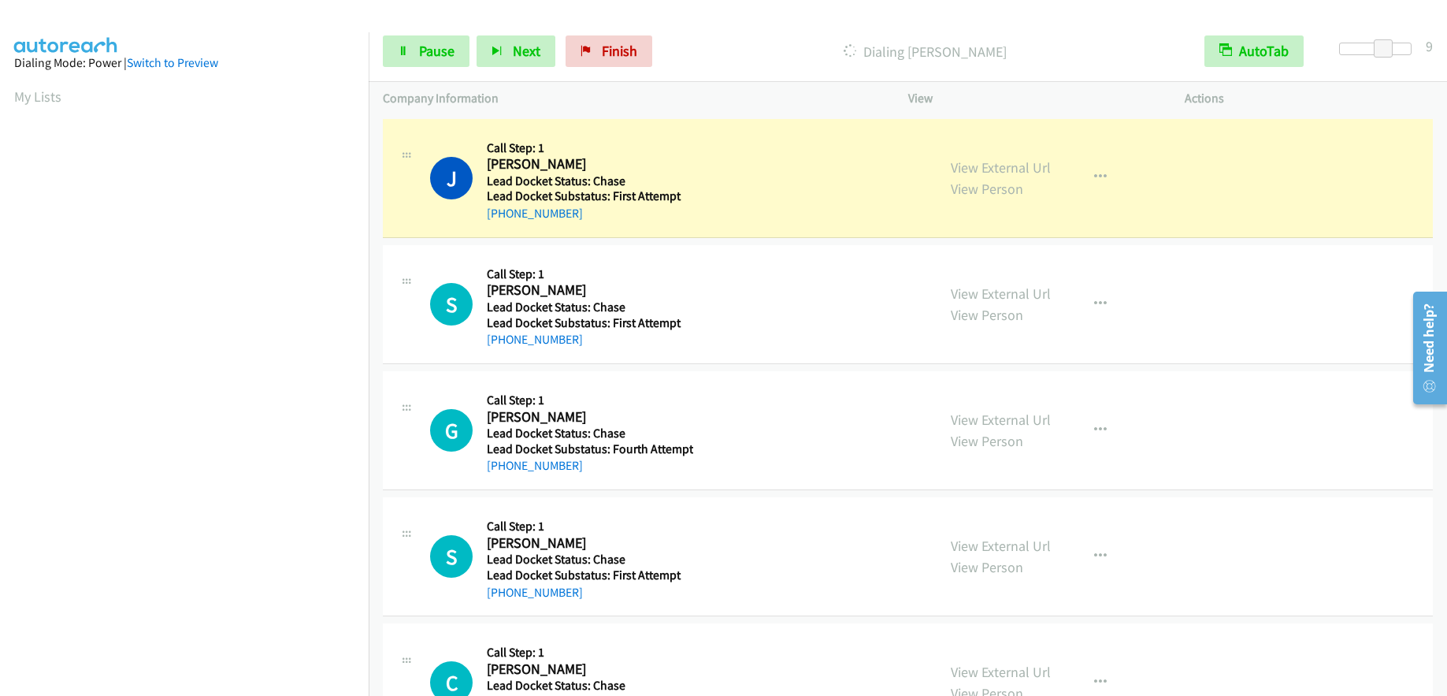
scroll to position [187, 0]
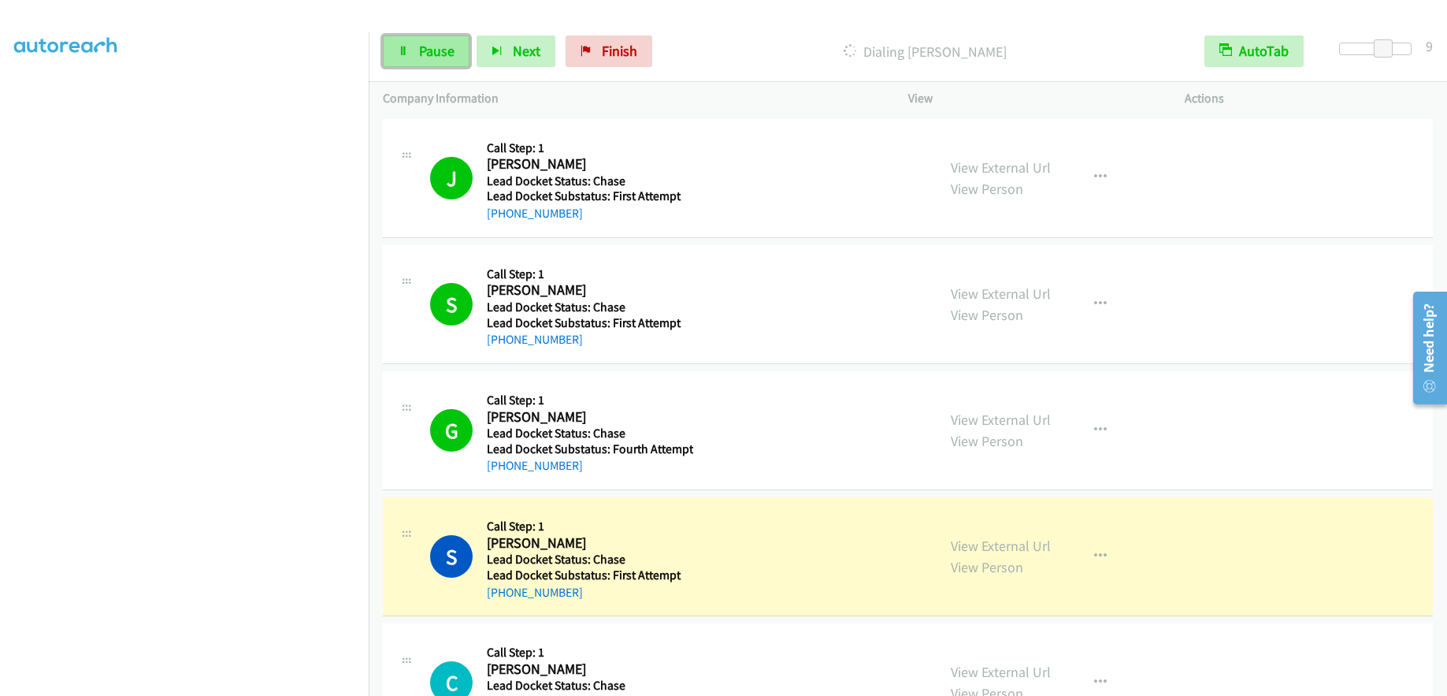
click at [451, 48] on span "Pause" at bounding box center [436, 51] width 35 height 18
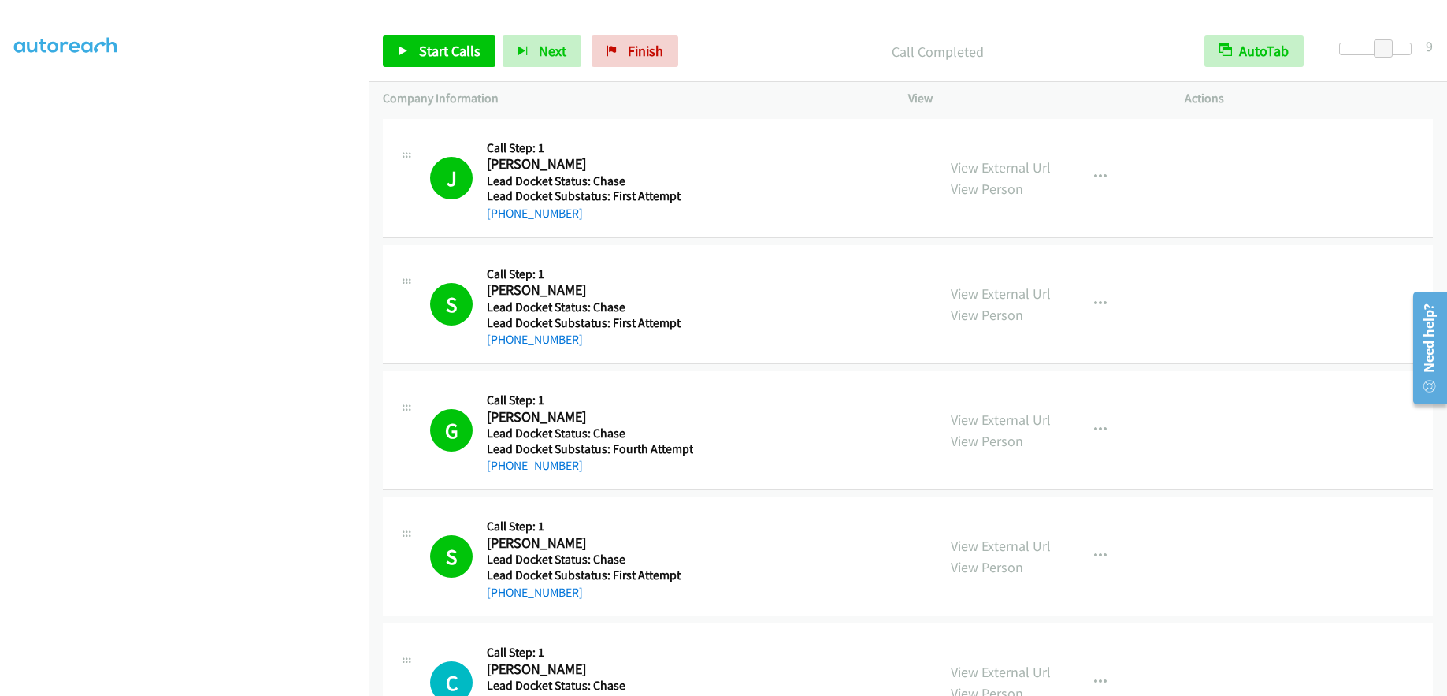
scroll to position [154, 0]
click at [639, 54] on span "Finish" at bounding box center [645, 51] width 35 height 18
